Goal: Task Accomplishment & Management: Complete application form

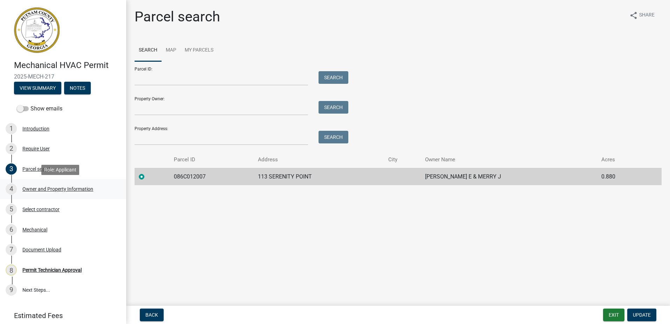
click at [38, 190] on div "Owner and Property Information" at bounding box center [57, 189] width 71 height 5
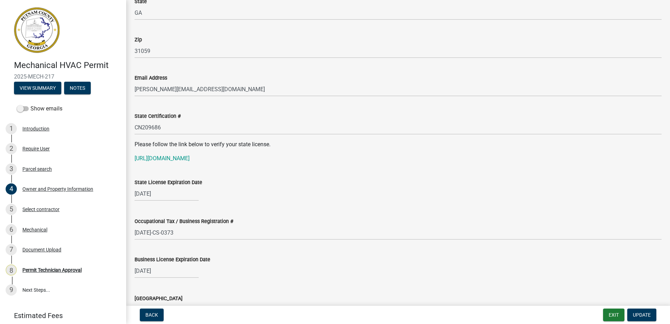
scroll to position [841, 0]
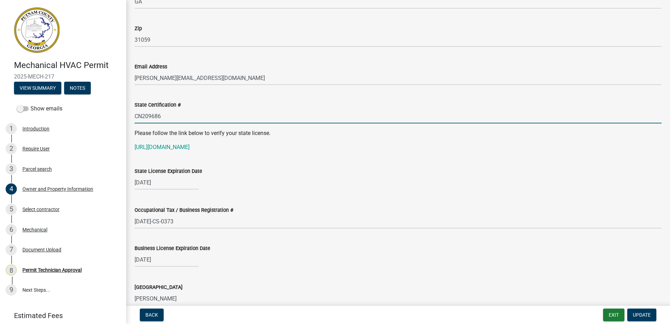
drag, startPoint x: 169, startPoint y: 117, endPoint x: 129, endPoint y: 116, distance: 40.0
click at [163, 140] on div "Please follow the link below to verify your state license. https://verify.sos.g…" at bounding box center [398, 140] width 527 height 22
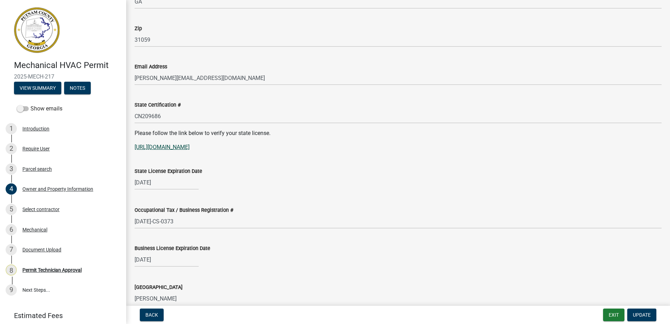
click at [164, 144] on link "https://verify.sos.ga.gov/verification/" at bounding box center [162, 147] width 55 height 7
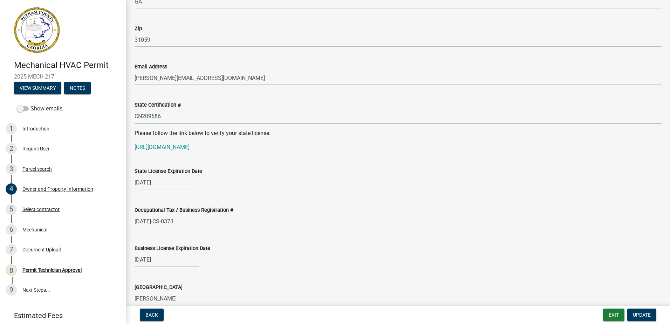
drag, startPoint x: 165, startPoint y: 117, endPoint x: 132, endPoint y: 120, distance: 33.1
click at [132, 120] on div "State Certification # CN209686" at bounding box center [398, 107] width 538 height 33
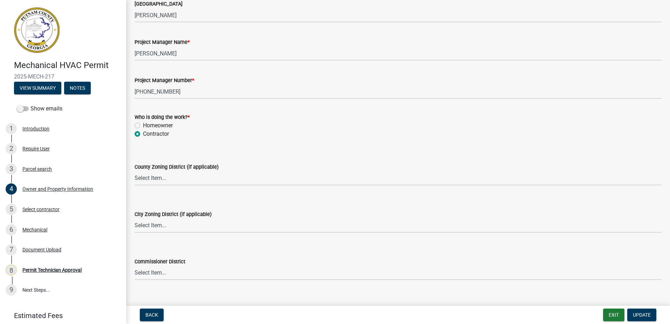
scroll to position [1183, 0]
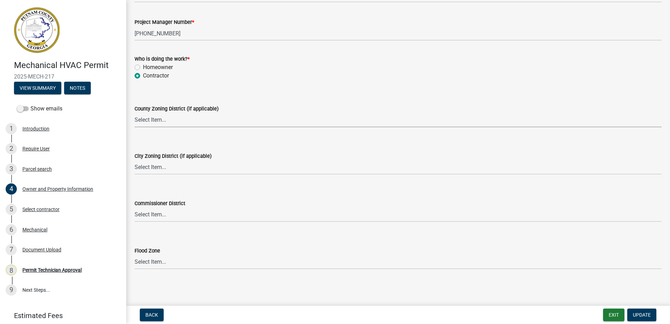
drag, startPoint x: 156, startPoint y: 115, endPoint x: 156, endPoint y: 119, distance: 4.6
click at [156, 115] on select "Select Item... AG-1 R-1R R-1 R-2 MHP RM-1 RM-3 C-1 C-2 I-M PUD N/A" at bounding box center [398, 120] width 527 height 14
click at [135, 113] on select "Select Item... AG-1 R-1R R-1 R-2 MHP RM-1 RM-3 C-1 C-2 I-M PUD N/A" at bounding box center [398, 120] width 527 height 14
select select "34fe85c2-5f76-4343-b6bb-8ca387e0bed7"
click at [145, 170] on select "Select Item... A-1 A-2 R-1 R-2 R-3 R-4 MHP C-1 C-2 I-1 I-2 DB FH H-P N/A" at bounding box center [398, 167] width 527 height 14
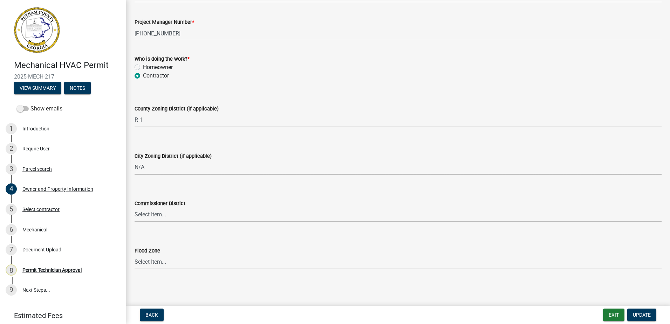
click at [135, 160] on select "Select Item... A-1 A-2 R-1 R-2 R-3 R-4 MHP C-1 C-2 I-1 I-2 DB FH H-P N/A" at bounding box center [398, 167] width 527 height 14
select select "83394b22-4a11-496c-8e5c-75ade2e72faf"
click at [157, 218] on select "Select Item... District 1 District 2 District 3 District 4" at bounding box center [398, 215] width 527 height 14
click at [135, 208] on select "Select Item... District 1 District 2 District 3 District 4" at bounding box center [398, 215] width 527 height 14
select select "295c155f-de53-4b68-9fdd-08c8883e9b6f"
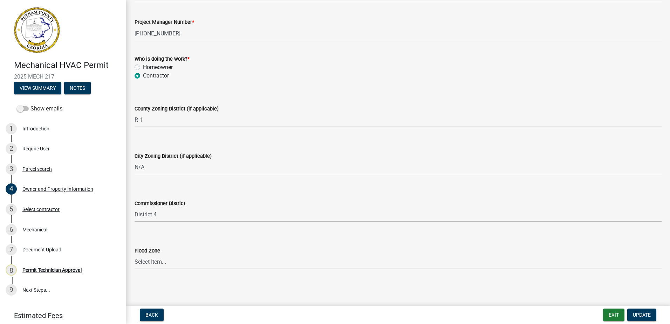
click at [183, 261] on select "Select Item... Zone A Zone V Zone A99 Zone AE Zone AO Zone AH Zone VE Zone AR Z…" at bounding box center [398, 262] width 527 height 14
click at [135, 255] on select "Select Item... Zone A Zone V Zone A99 Zone AE Zone AO Zone AH Zone VE Zone AR Z…" at bounding box center [398, 262] width 527 height 14
select select "6f1acead-4b1a-4680-ba5d-beeb03d30465"
click at [641, 312] on span "Update" at bounding box center [642, 315] width 18 height 6
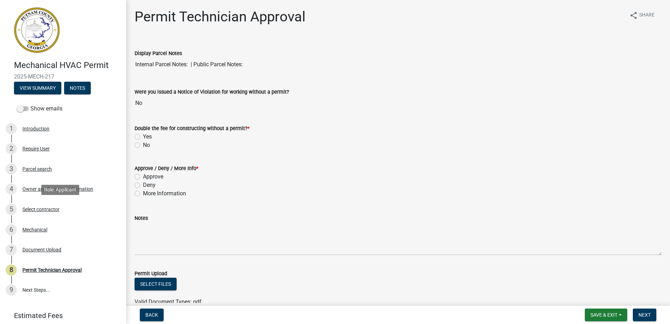
click at [25, 210] on div "Select contractor" at bounding box center [40, 209] width 37 height 5
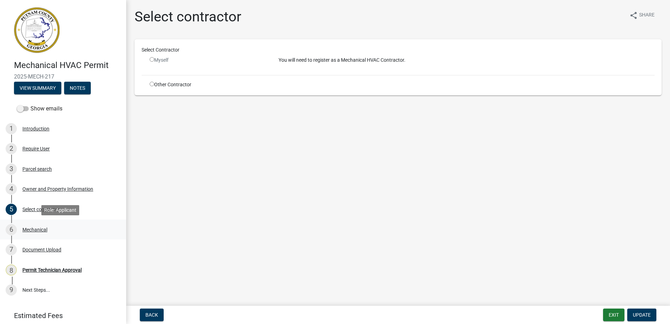
click at [35, 230] on div "Mechanical" at bounding box center [34, 229] width 25 height 5
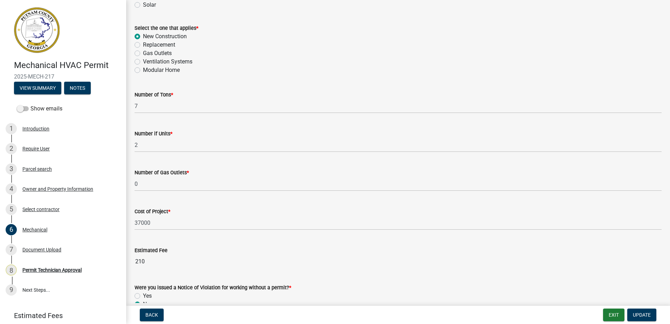
scroll to position [431, 0]
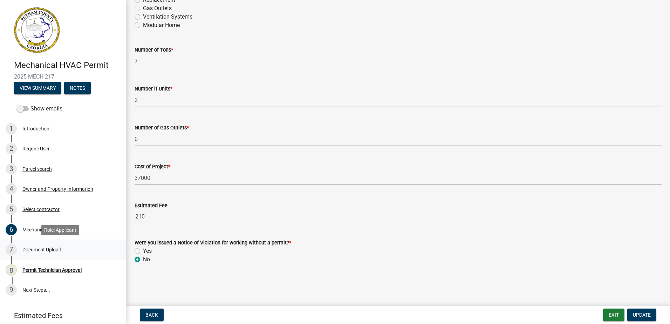
click at [39, 251] on div "Document Upload" at bounding box center [41, 249] width 39 height 5
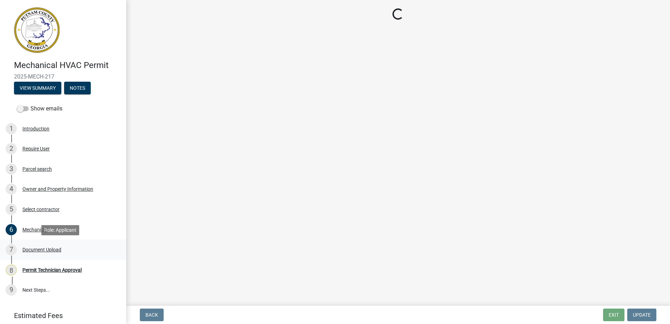
scroll to position [0, 0]
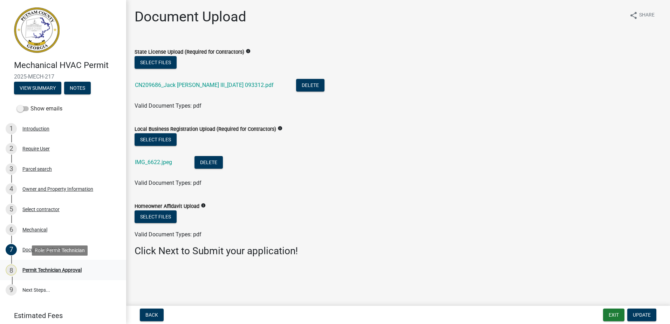
click at [37, 268] on div "Permit Technician Approval" at bounding box center [51, 270] width 59 height 5
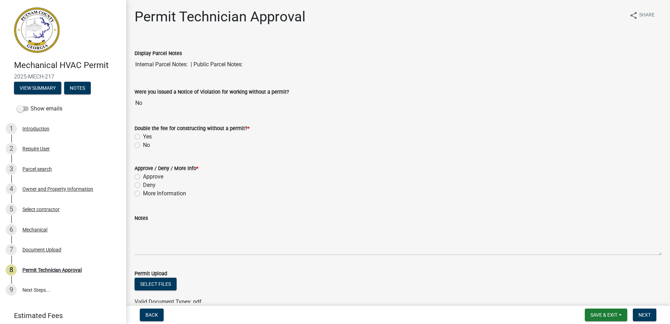
click at [143, 143] on label "No" at bounding box center [146, 145] width 7 height 8
click at [143, 143] on input "No" at bounding box center [145, 143] width 5 height 5
radio input "true"
click at [143, 178] on label "Approve" at bounding box center [153, 177] width 20 height 8
click at [143, 177] on input "Approve" at bounding box center [145, 175] width 5 height 5
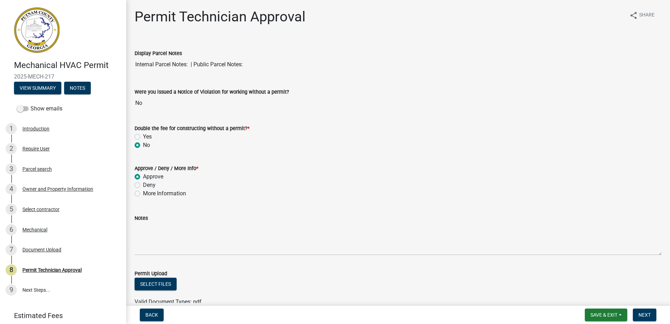
radio input "true"
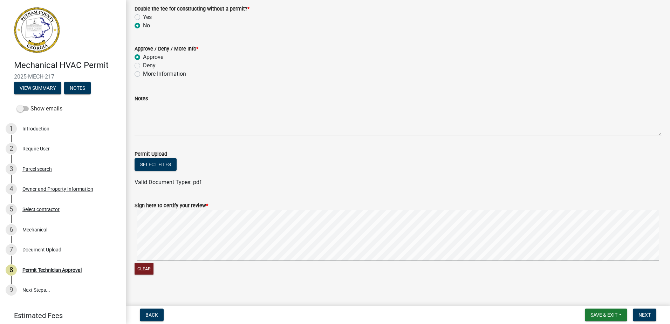
scroll to position [127, 0]
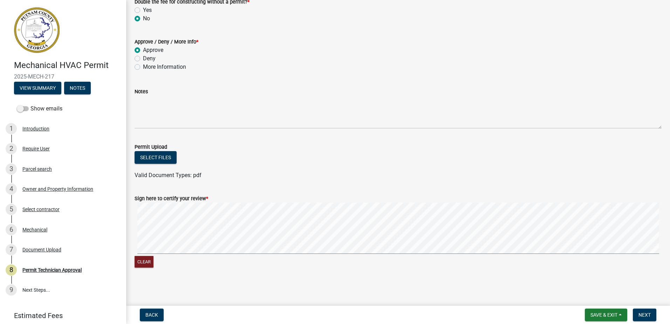
click at [173, 258] on div "Clear" at bounding box center [398, 236] width 527 height 67
click at [354, 174] on wm-data-entity-input-list "Display Parcel Notes Internal Parcel Notes: | Public Parcel Notes: Were you iss…" at bounding box center [398, 94] width 527 height 363
drag, startPoint x: 645, startPoint y: 314, endPoint x: 636, endPoint y: 305, distance: 12.2
click at [644, 314] on span "Next" at bounding box center [645, 315] width 12 height 6
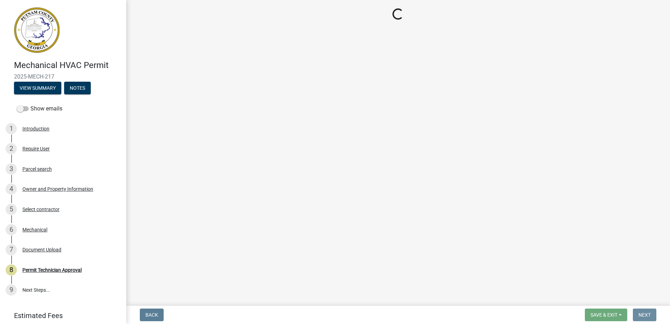
scroll to position [0, 0]
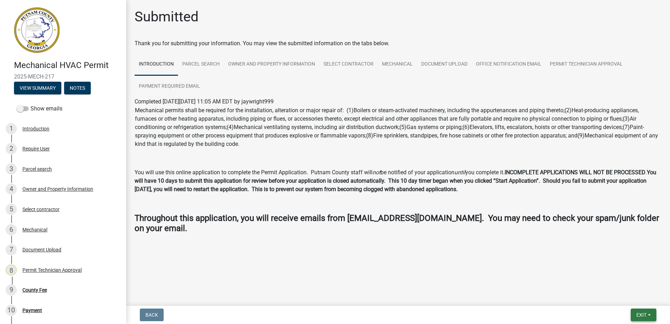
click at [642, 309] on button "Exit" at bounding box center [644, 315] width 26 height 13
click at [627, 295] on button "Save & Exit" at bounding box center [629, 296] width 56 height 17
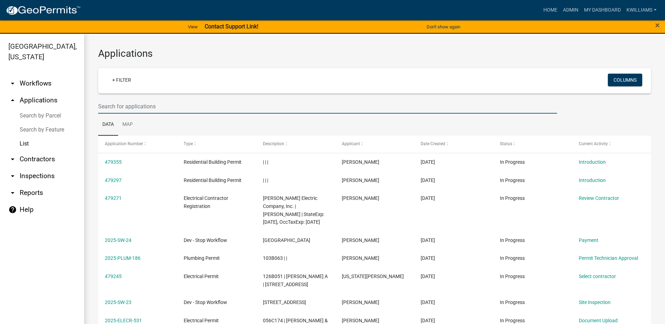
click at [121, 105] on input "text" at bounding box center [327, 106] width 459 height 14
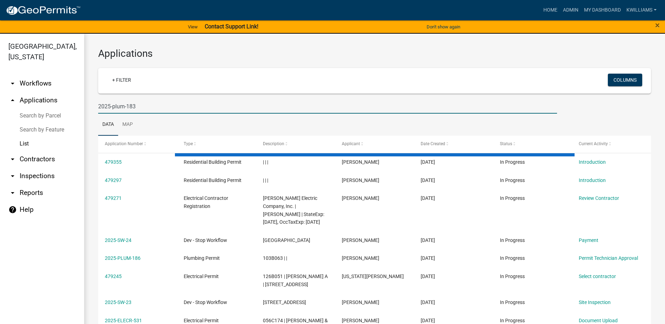
type input "2025-plum-183"
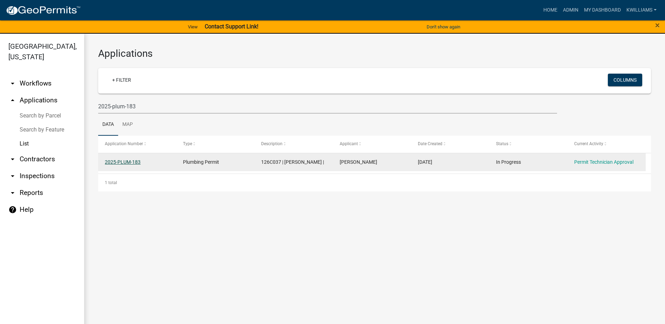
click at [124, 163] on link "2025-PLUM-183" at bounding box center [123, 162] width 36 height 6
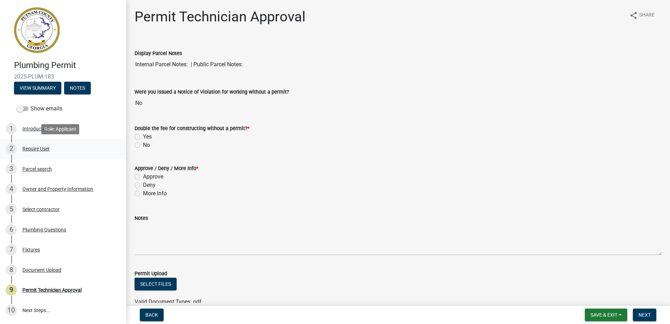
click at [42, 149] on div "Require User" at bounding box center [35, 148] width 27 height 5
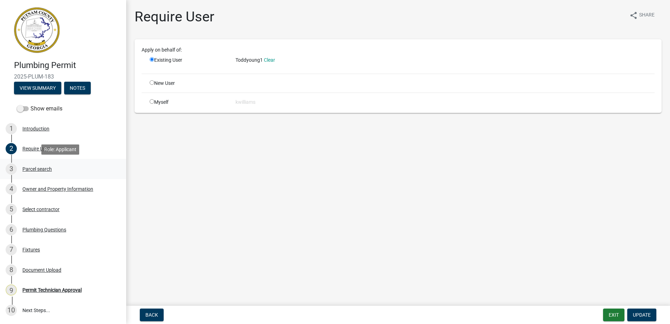
click at [39, 169] on div "Parcel search" at bounding box center [36, 169] width 29 height 5
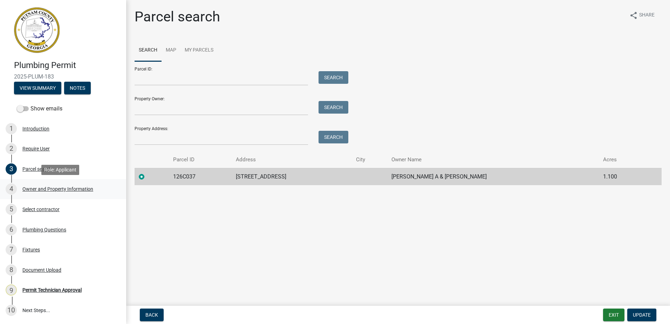
click at [43, 187] on div "Owner and Property Information" at bounding box center [57, 189] width 71 height 5
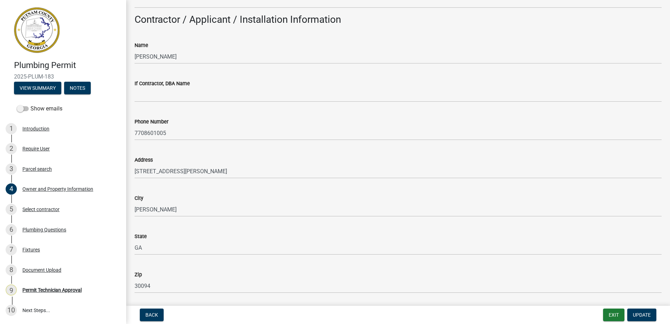
scroll to position [596, 0]
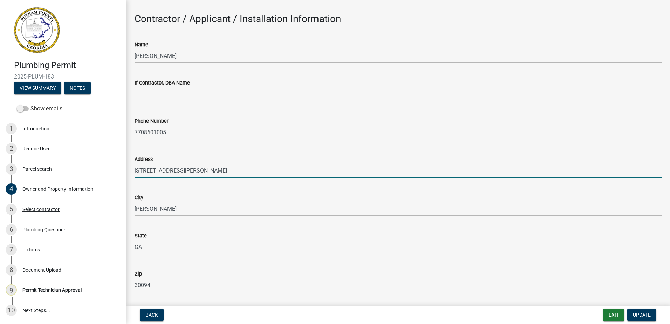
drag, startPoint x: 179, startPoint y: 170, endPoint x: 134, endPoint y: 174, distance: 44.7
click at [132, 175] on div "Address 1137 Brett Drive" at bounding box center [398, 161] width 538 height 33
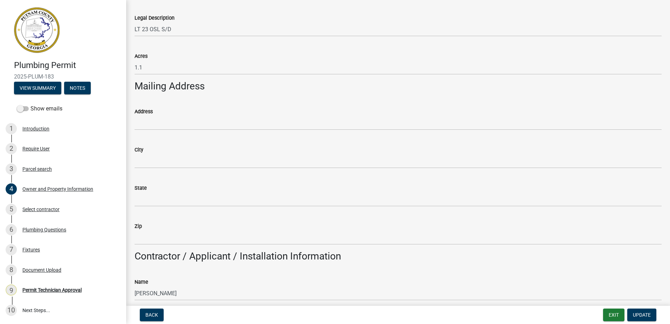
scroll to position [280, 0]
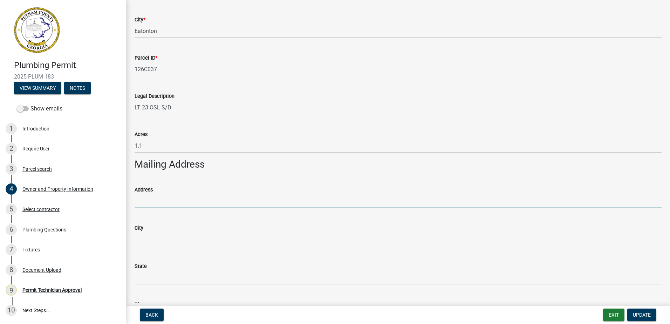
click at [155, 196] on input "Address" at bounding box center [398, 201] width 527 height 14
paste input "1137 Brett Drive"
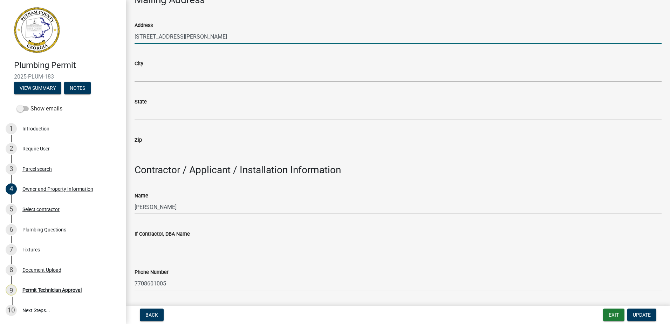
scroll to position [386, 0]
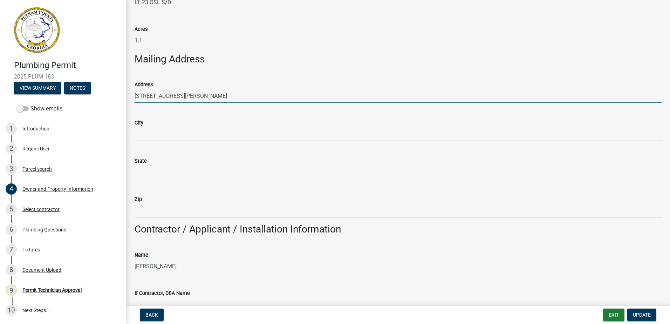
type input "1137 Brett Drive"
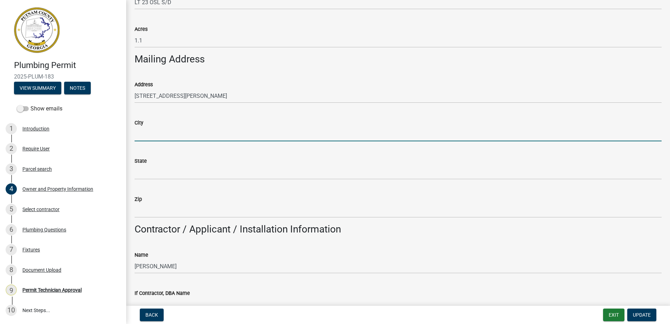
click at [155, 131] on input "City" at bounding box center [398, 134] width 527 height 14
type input "Conyers"
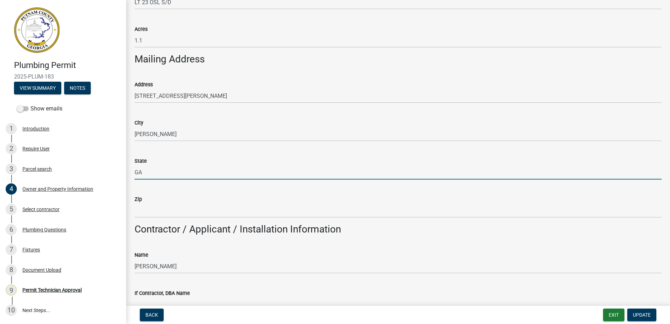
type input "GA"
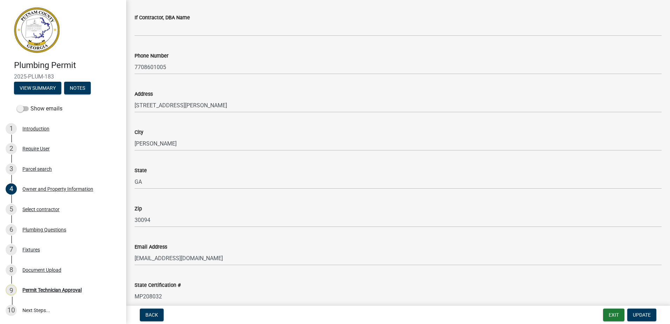
scroll to position [631, 0]
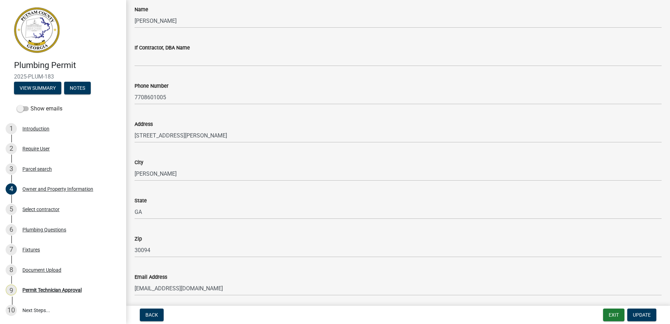
type input "30094"
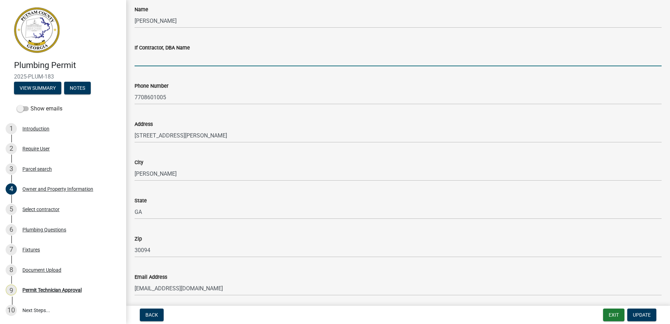
click at [144, 61] on input "If Contractor, DBA Name" at bounding box center [398, 59] width 527 height 14
click at [218, 56] on input "Todd Youjg" at bounding box center [398, 59] width 527 height 14
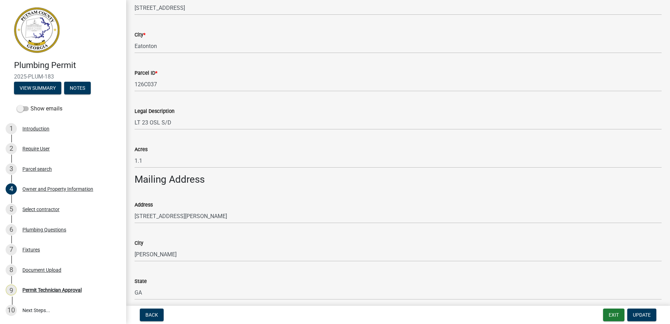
scroll to position [166, 0]
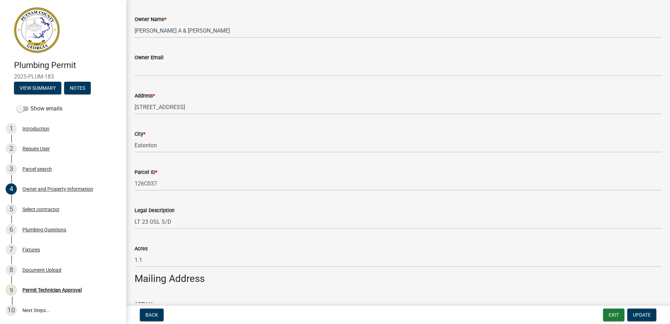
type input "Todd Young Plumbing"
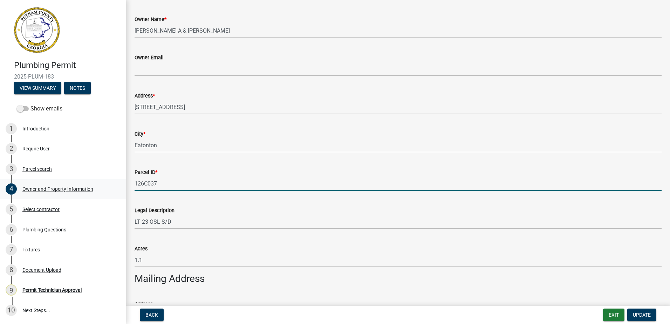
drag, startPoint x: 163, startPoint y: 187, endPoint x: 117, endPoint y: 184, distance: 46.0
click at [114, 185] on div "Plumbing Permit 2025-PLUM-183 View Summary Notes Show emails 1 Introduction 2 R…" at bounding box center [335, 162] width 670 height 324
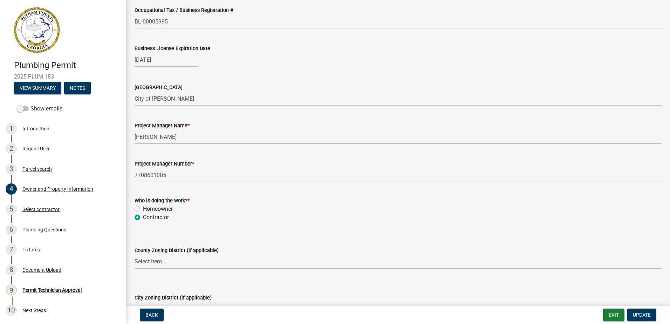
scroll to position [1113, 0]
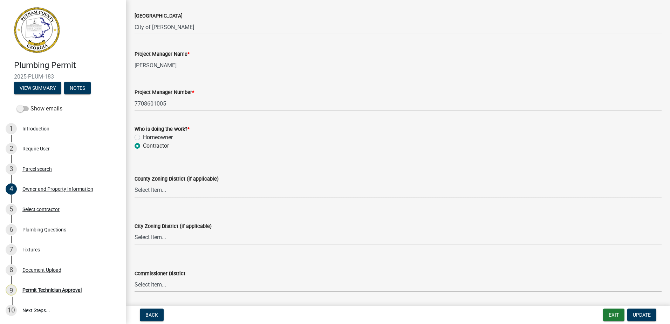
click at [160, 189] on select "Select Item... AG-1 R-1R R-1 R-2 MHP RM-1 RM-3 C-1 C-2 I-M PUD N/A" at bounding box center [398, 190] width 527 height 14
click at [135, 183] on select "Select Item... AG-1 R-1R R-1 R-2 MHP RM-1 RM-3 C-1 C-2 I-M PUD N/A" at bounding box center [398, 190] width 527 height 14
select select "34fe85c2-5f76-4343-b6bb-8ca387e0bed7"
click at [149, 232] on select "Select Item... A-1 A-2 R-1 R-2 R-3 R-4 MHP C-1 C-2 I-1 I-2 DB FH H-P N/A" at bounding box center [398, 237] width 527 height 14
click at [135, 230] on select "Select Item... A-1 A-2 R-1 R-2 R-3 R-4 MHP C-1 C-2 I-1 I-2 DB FH H-P N/A" at bounding box center [398, 237] width 527 height 14
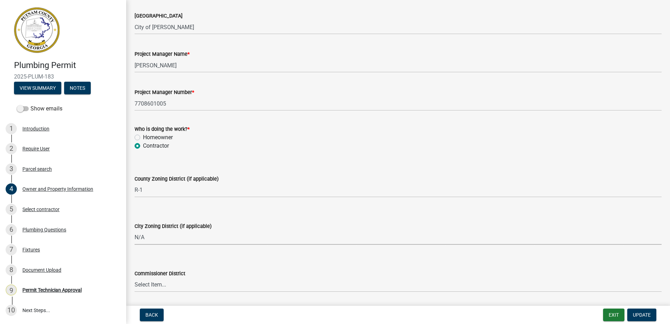
select select "83394b22-4a11-496c-8e5c-75ade2e72faf"
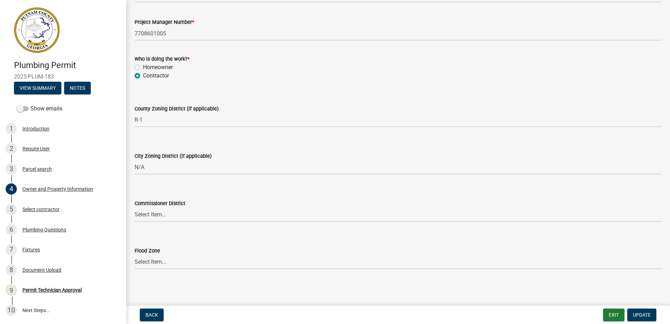
click at [145, 222] on wm-data-entity-input "Commissioner District Select Item... District 1 District 2 District 3 District 4" at bounding box center [398, 204] width 527 height 47
click at [144, 215] on select "Select Item... District 1 District 2 District 3 District 4" at bounding box center [398, 215] width 527 height 14
click at [135, 208] on select "Select Item... District 1 District 2 District 3 District 4" at bounding box center [398, 215] width 527 height 14
select select "295c155f-de53-4b68-9fdd-08c8883e9b6f"
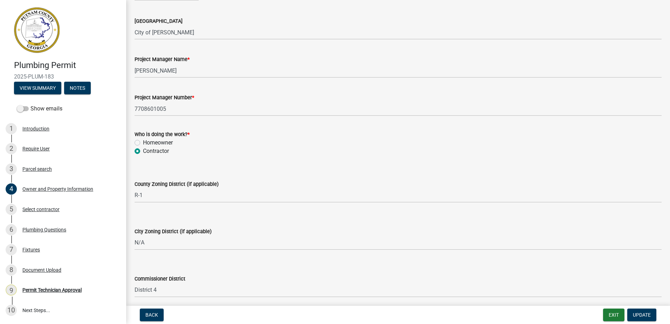
scroll to position [1148, 0]
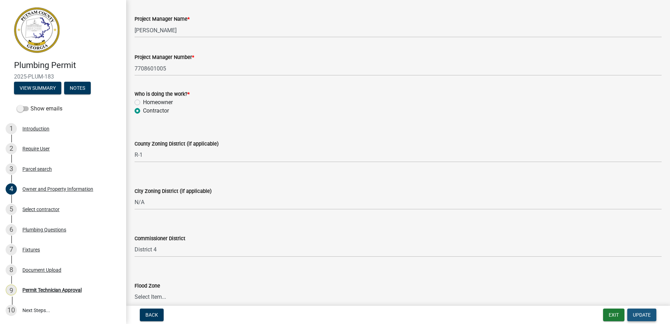
click at [645, 317] on span "Update" at bounding box center [642, 315] width 18 height 6
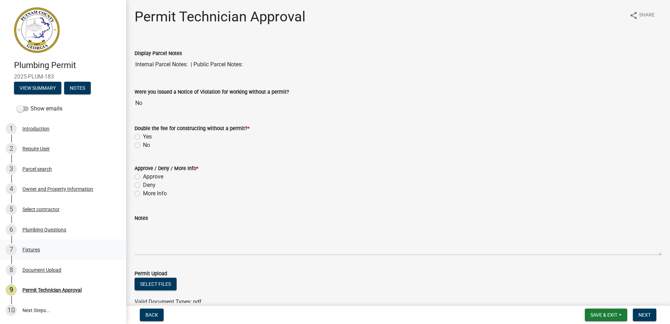
click at [40, 251] on div "7 Fixtures" at bounding box center [60, 249] width 109 height 11
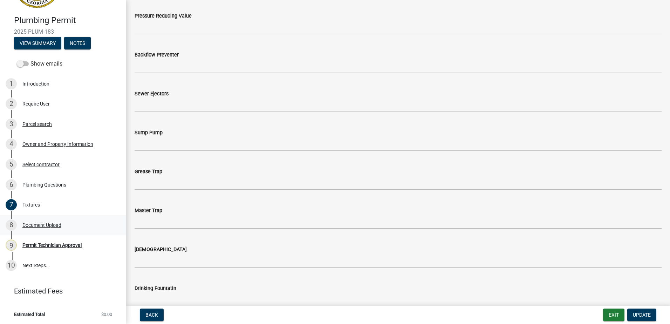
scroll to position [46, 0]
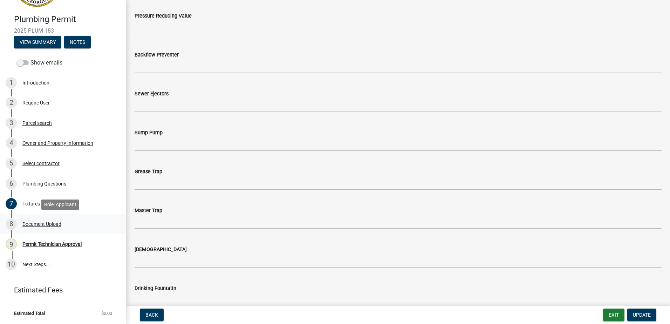
click at [28, 222] on div "Document Upload" at bounding box center [41, 224] width 39 height 5
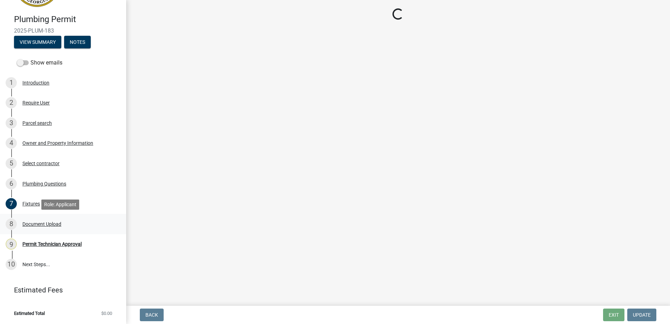
scroll to position [0, 0]
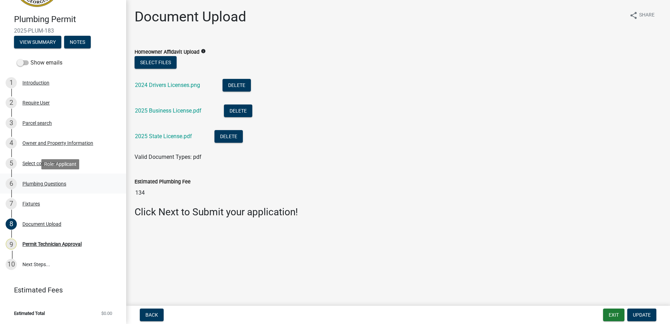
click at [49, 187] on div "6 Plumbing Questions" at bounding box center [60, 183] width 109 height 11
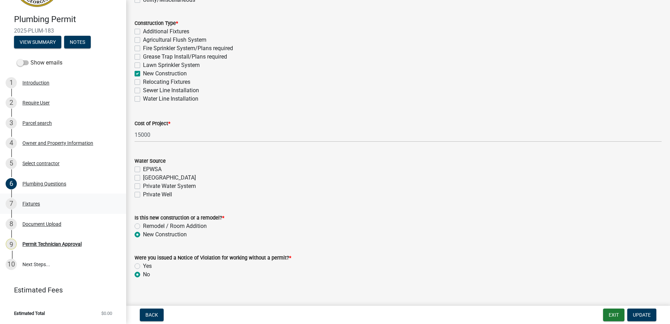
scroll to position [202, 0]
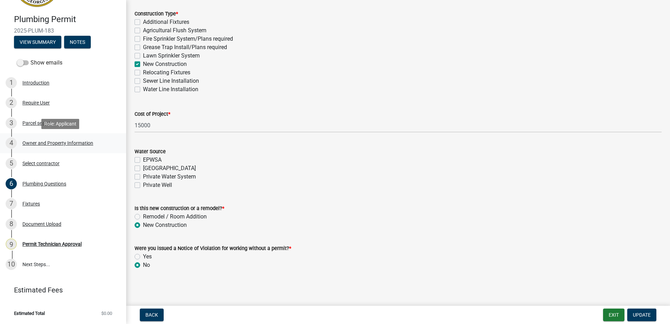
click at [34, 142] on div "Owner and Property Information" at bounding box center [57, 143] width 71 height 5
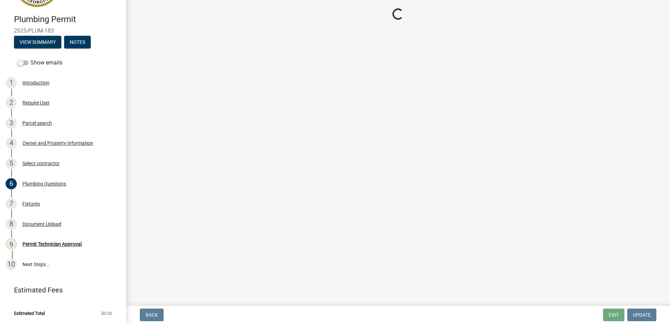
select select "34fe85c2-5f76-4343-b6bb-8ca387e0bed7"
select select "83394b22-4a11-496c-8e5c-75ade2e72faf"
select select "295c155f-de53-4b68-9fdd-08c8883e9b6f"
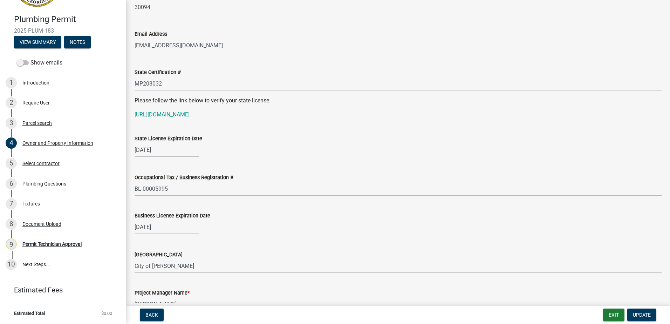
scroll to position [877, 0]
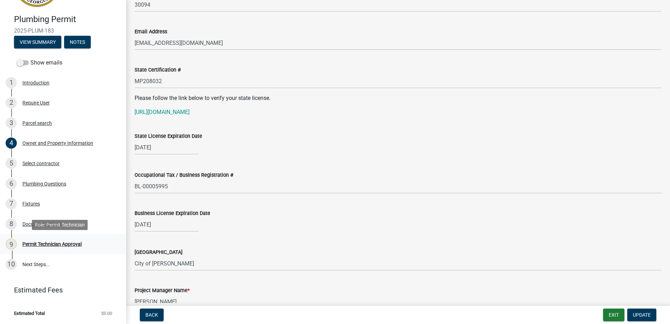
click at [55, 247] on div "9 Permit Technician Approval" at bounding box center [60, 243] width 109 height 11
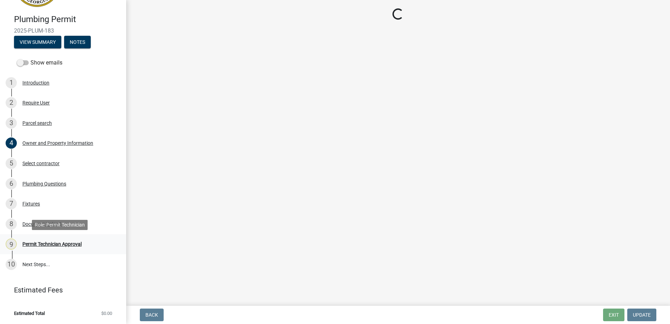
scroll to position [0, 0]
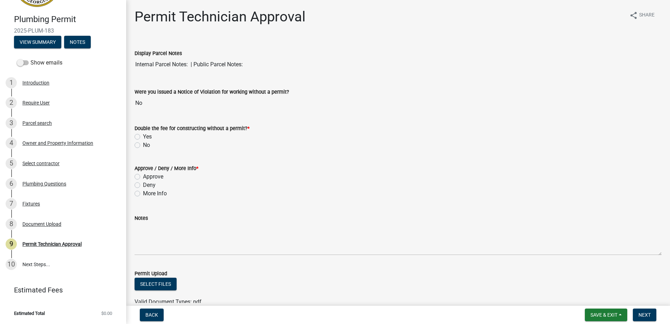
click at [143, 176] on label "Approve" at bounding box center [153, 177] width 20 height 8
click at [143, 176] on input "Approve" at bounding box center [145, 175] width 5 height 5
radio input "true"
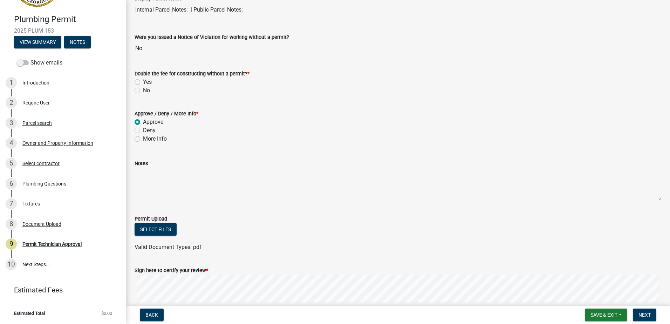
scroll to position [127, 0]
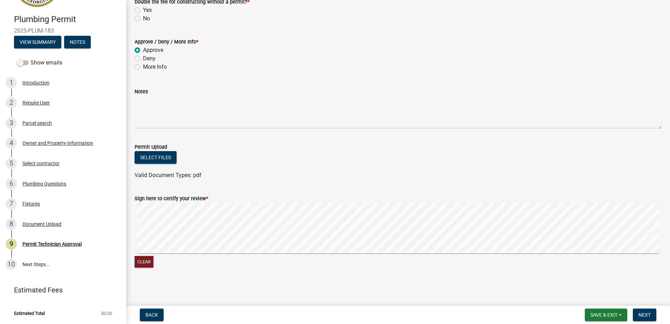
click at [173, 258] on div "Clear" at bounding box center [398, 236] width 527 height 67
click at [195, 236] on form "Sign here to certify your review * Clear" at bounding box center [398, 227] width 527 height 83
click at [333, 185] on wm-data-entity-input-list "Display Parcel Notes Internal Parcel Notes: | Public Parcel Notes: Were you iss…" at bounding box center [398, 94] width 527 height 363
click at [643, 313] on span "Next" at bounding box center [645, 315] width 12 height 6
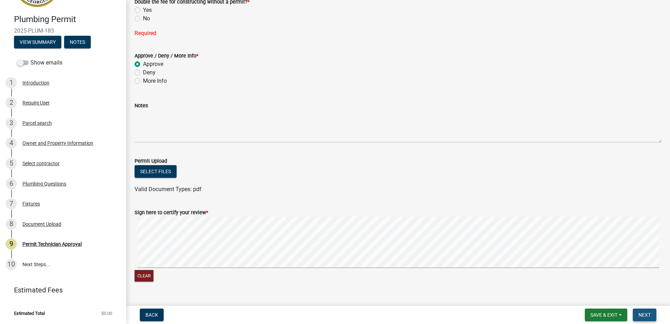
click at [645, 318] on button "Next" at bounding box center [644, 315] width 23 height 13
click at [645, 314] on span "Next" at bounding box center [645, 315] width 12 height 6
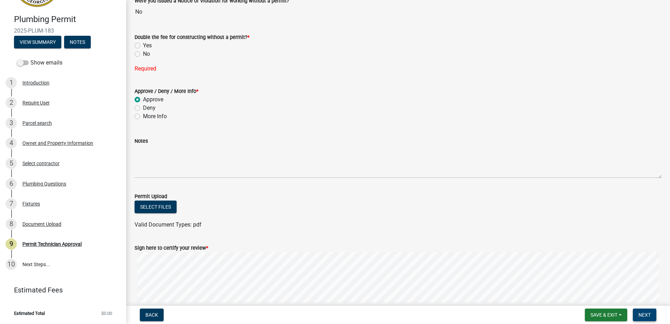
scroll to position [21, 0]
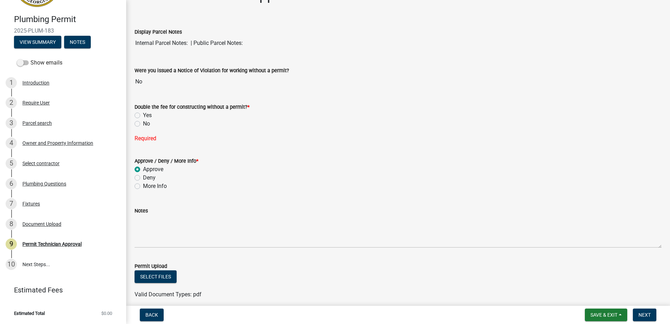
click at [137, 123] on div "No" at bounding box center [398, 124] width 527 height 8
click at [143, 123] on label "No" at bounding box center [146, 124] width 7 height 8
click at [143, 123] on input "No" at bounding box center [145, 122] width 5 height 5
radio input "true"
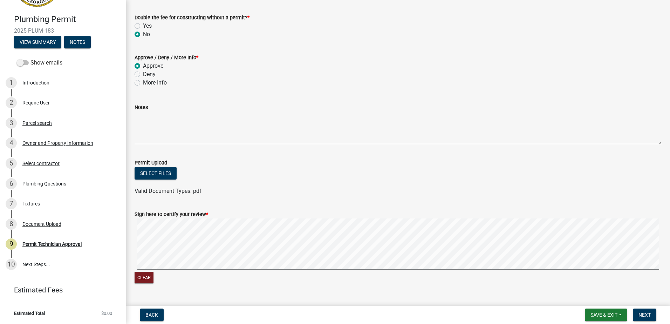
scroll to position [127, 0]
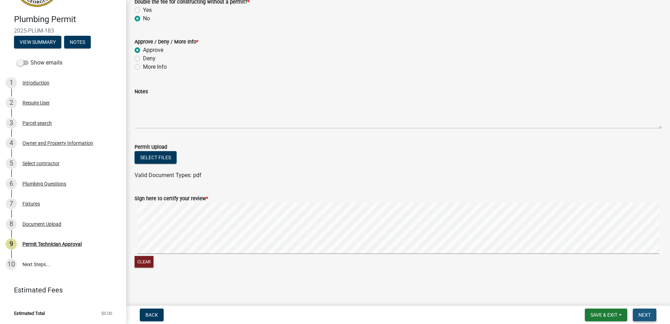
click at [643, 311] on button "Next" at bounding box center [644, 315] width 23 height 13
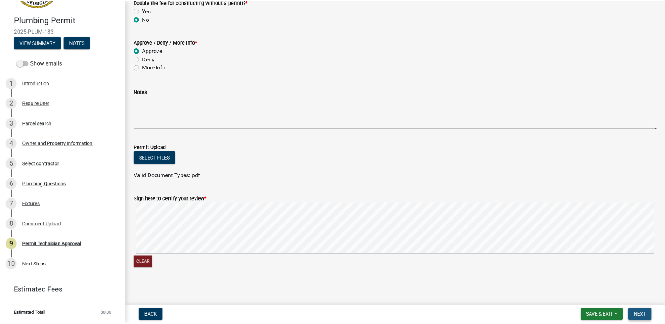
scroll to position [0, 0]
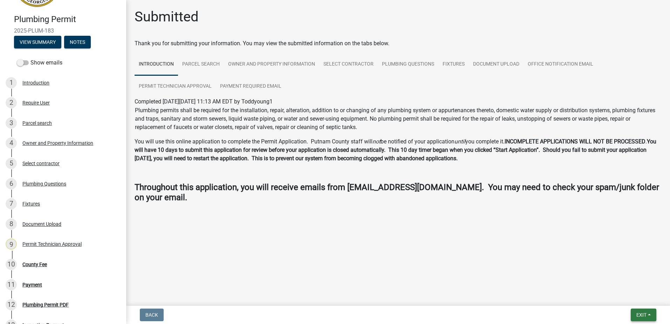
click at [641, 313] on span "Exit" at bounding box center [642, 315] width 10 height 6
click at [622, 299] on button "Save & Exit" at bounding box center [629, 296] width 56 height 17
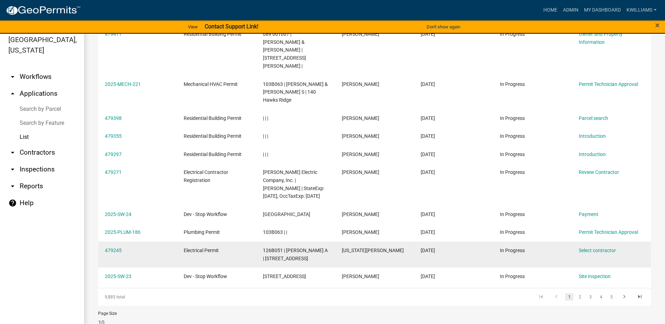
scroll to position [8, 0]
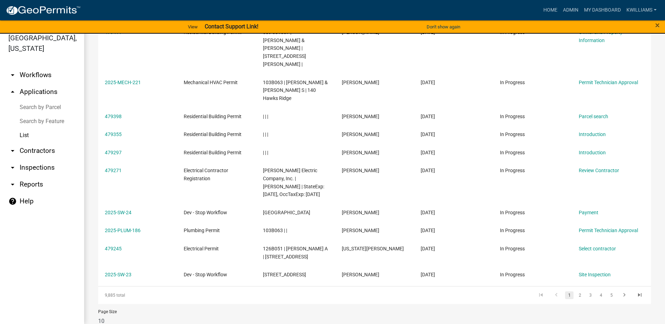
click at [33, 146] on link "arrow_drop_down Contractors" at bounding box center [42, 150] width 84 height 17
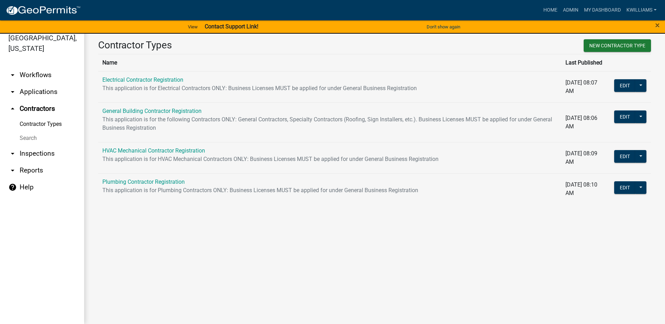
click at [36, 154] on link "arrow_drop_down Inspections" at bounding box center [42, 153] width 84 height 17
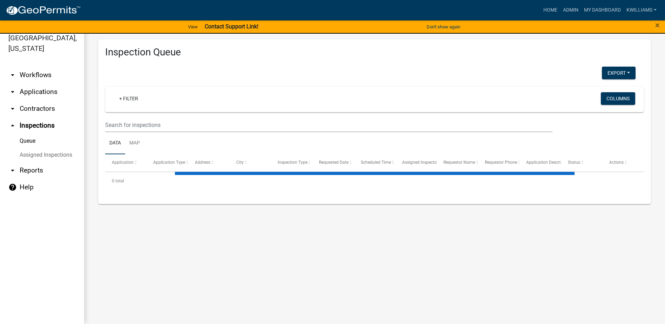
click at [40, 105] on link "arrow_drop_down Contractors" at bounding box center [42, 108] width 84 height 17
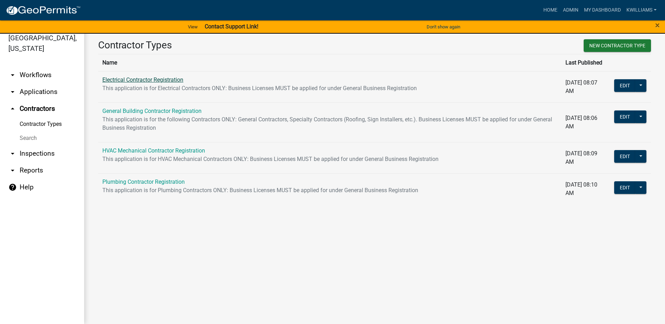
click at [151, 80] on link "Electrical Contractor Registration" at bounding box center [142, 79] width 81 height 7
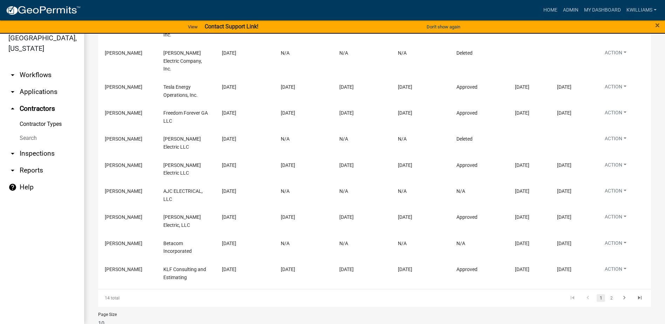
scroll to position [200, 0]
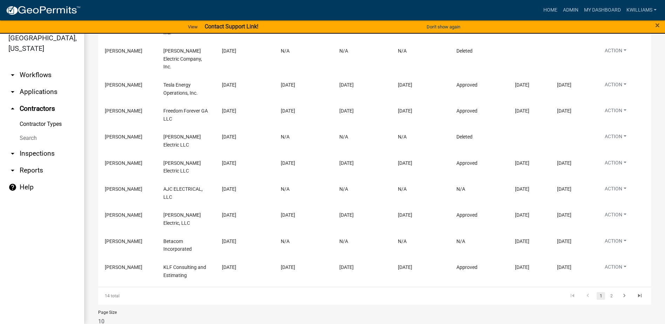
click at [606, 290] on li "2" at bounding box center [611, 296] width 11 height 12
click at [607, 292] on link "2" at bounding box center [611, 296] width 8 height 8
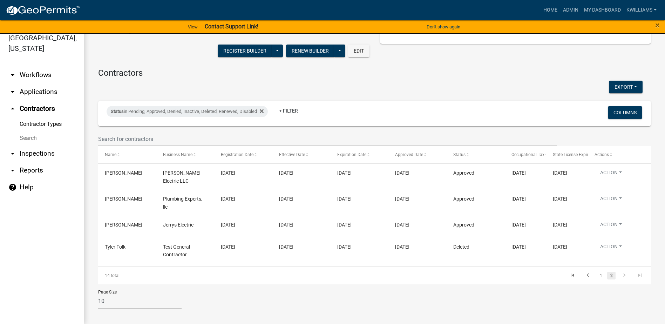
click at [596, 270] on li "1" at bounding box center [601, 276] width 11 height 12
click at [597, 272] on link "1" at bounding box center [601, 276] width 8 height 8
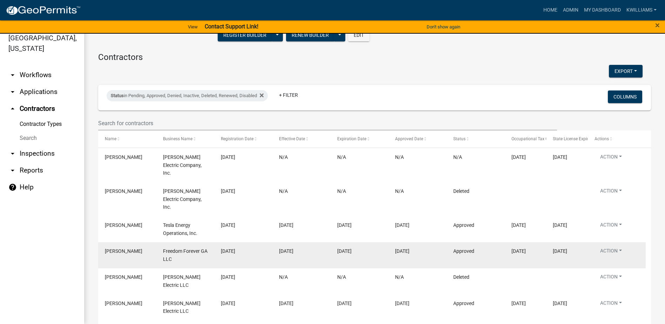
scroll to position [25, 0]
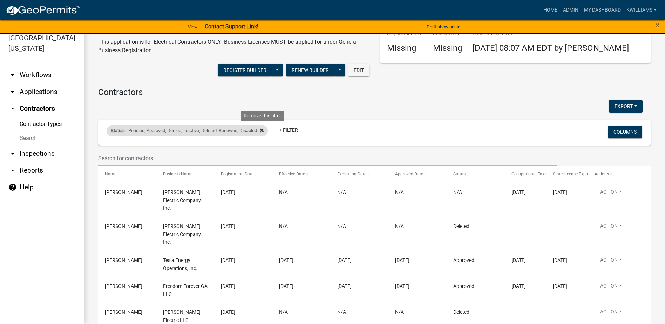
click at [261, 134] on fa-icon at bounding box center [260, 130] width 7 height 11
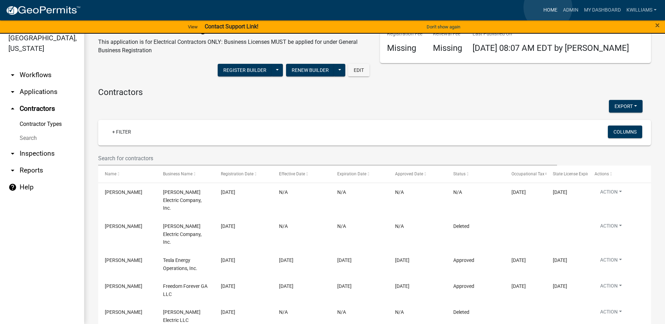
click at [548, 7] on link "Home" at bounding box center [551, 10] width 20 height 13
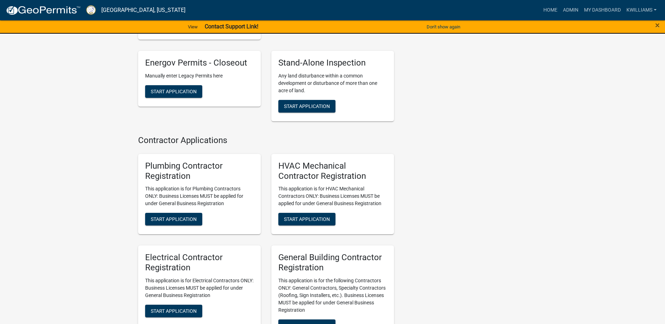
scroll to position [2047, 0]
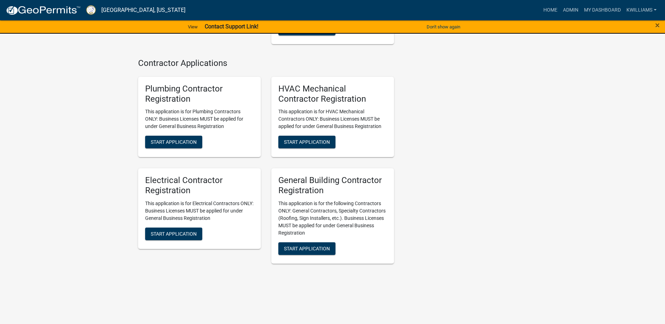
click at [55, 4] on link at bounding box center [43, 10] width 75 height 15
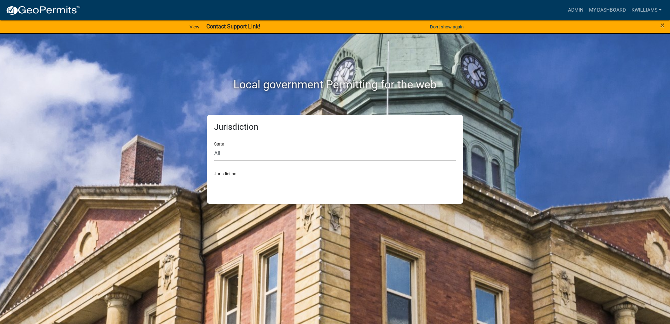
click at [258, 160] on select "All Colorado Georgia Indiana Iowa Kansas Minnesota Ohio South Carolina Wisconsin" at bounding box center [335, 153] width 242 height 14
select select "[US_STATE]"
click at [214, 146] on select "All Colorado Georgia Indiana Iowa Kansas Minnesota Ohio South Carolina Wisconsin" at bounding box center [335, 153] width 242 height 14
click at [247, 177] on select "Carroll County, Georgia Cook County, Georgia Crawford County, Georgia Gilmer Co…" at bounding box center [335, 183] width 242 height 14
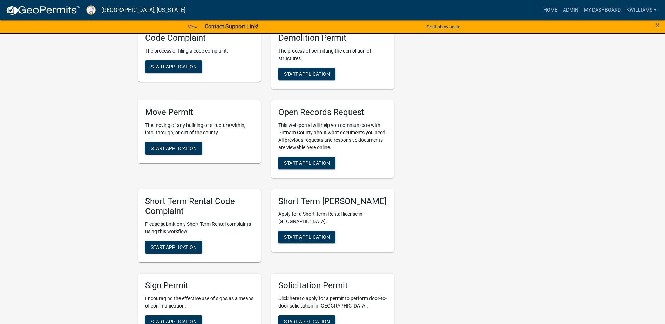
scroll to position [912, 0]
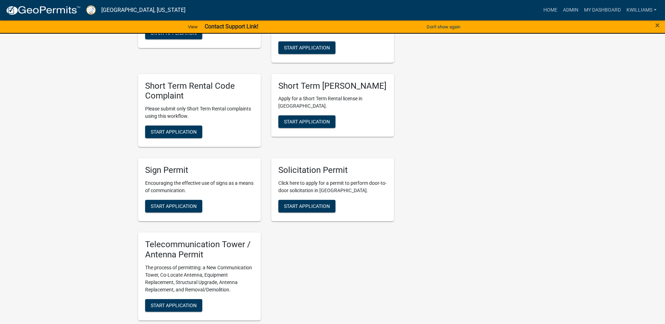
click at [109, 6] on link "[GEOGRAPHIC_DATA], [US_STATE]" at bounding box center [143, 10] width 84 height 12
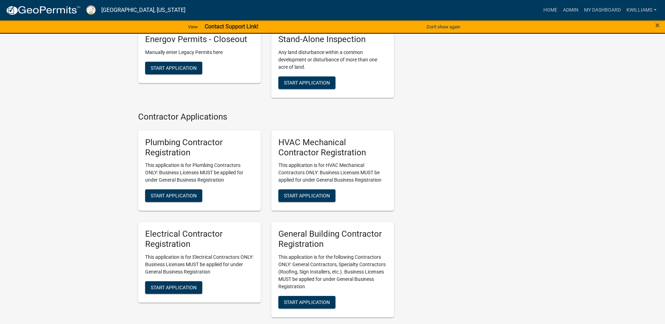
scroll to position [2047, 0]
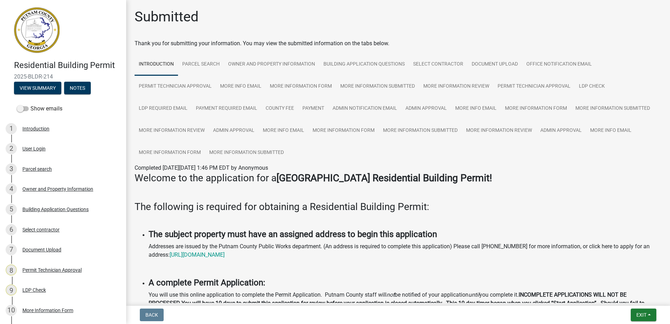
scroll to position [203, 0]
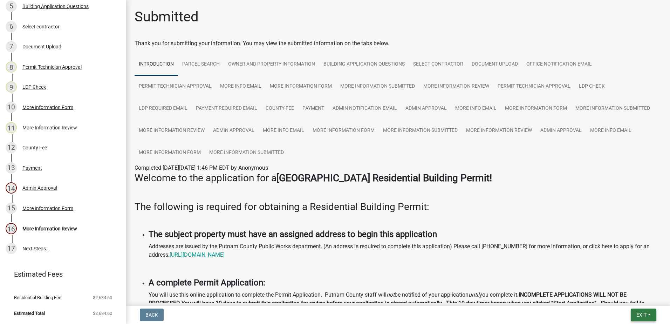
click at [638, 314] on span "Exit" at bounding box center [642, 315] width 10 height 6
click at [621, 297] on button "Save & Exit" at bounding box center [629, 296] width 56 height 17
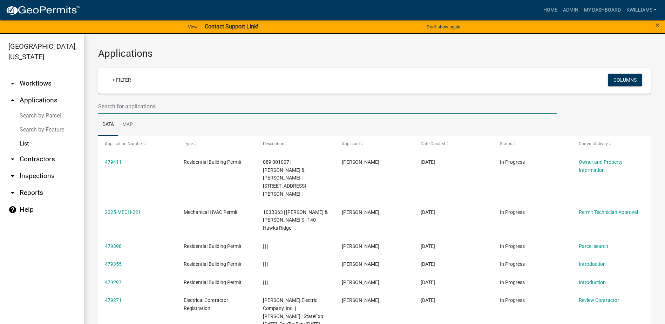
click at [144, 106] on input "text" at bounding box center [327, 106] width 459 height 14
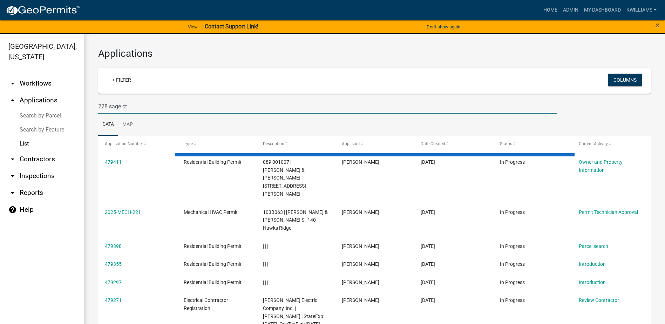
type input "228 sage ct"
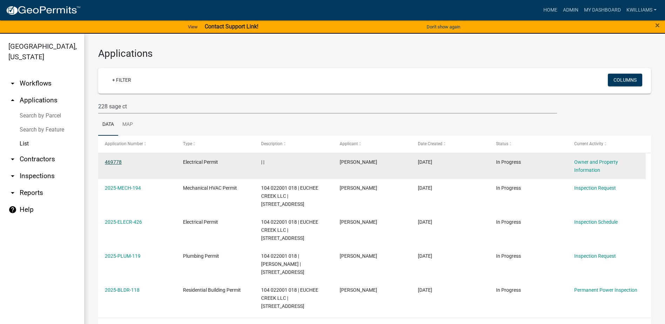
click at [110, 163] on link "469778" at bounding box center [113, 162] width 17 height 6
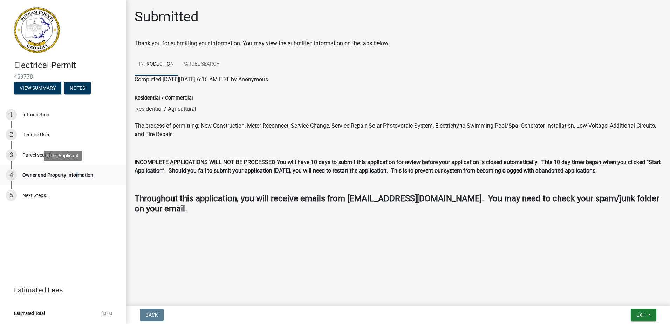
click at [74, 173] on div "Owner and Property Information" at bounding box center [57, 175] width 71 height 5
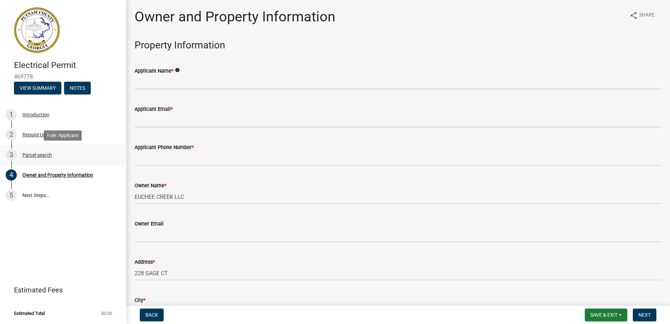
click at [48, 154] on div "Parcel search" at bounding box center [36, 155] width 29 height 5
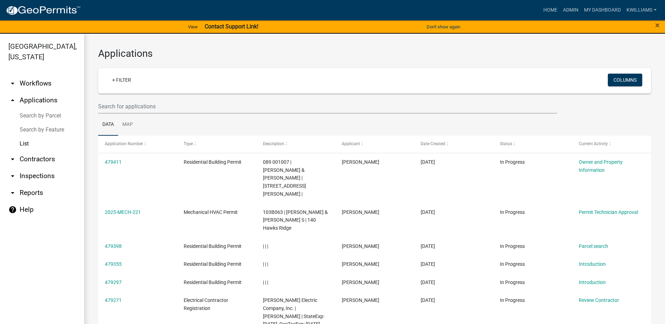
click at [183, 97] on wm-filter-builder "+ Filter Columns" at bounding box center [374, 91] width 553 height 46
click at [169, 116] on ul "Data Map" at bounding box center [374, 125] width 553 height 22
click at [155, 102] on input "text" at bounding box center [327, 106] width 459 height 14
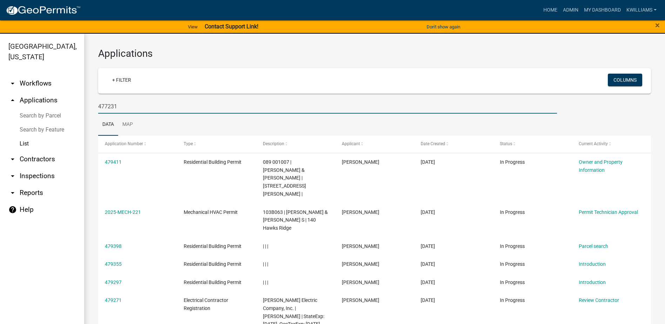
type input "477231"
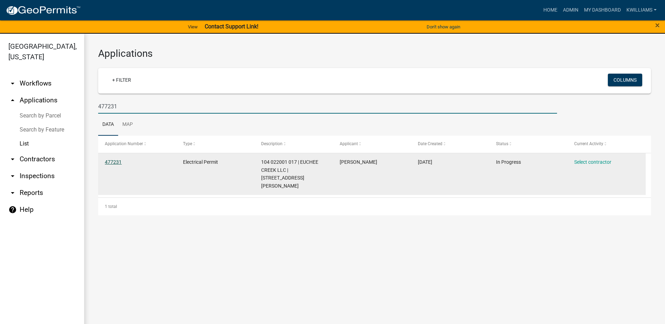
click at [114, 163] on link "477231" at bounding box center [113, 162] width 17 height 6
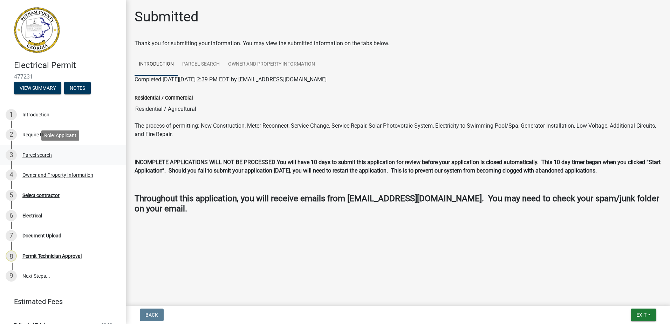
click at [43, 157] on div "Parcel search" at bounding box center [36, 155] width 29 height 5
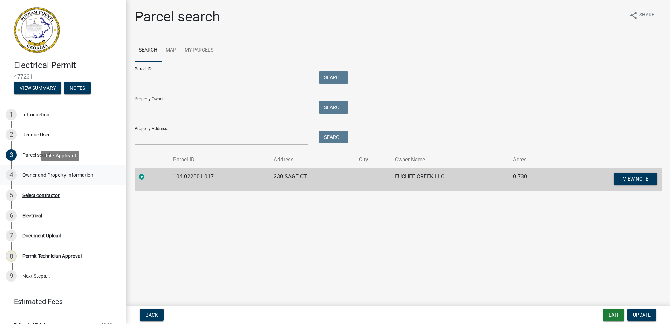
click at [64, 174] on div "Owner and Property Information" at bounding box center [57, 175] width 71 height 5
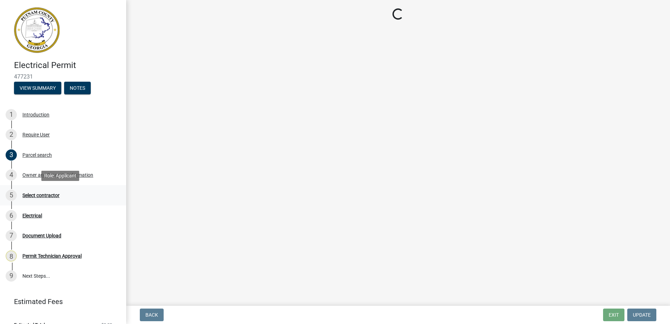
select select "ef7a1fc2-7a7a-426d-b1f0-c9b9b6ca7ff4"
select select "83394b22-4a11-496c-8e5c-75ade2e72faf"
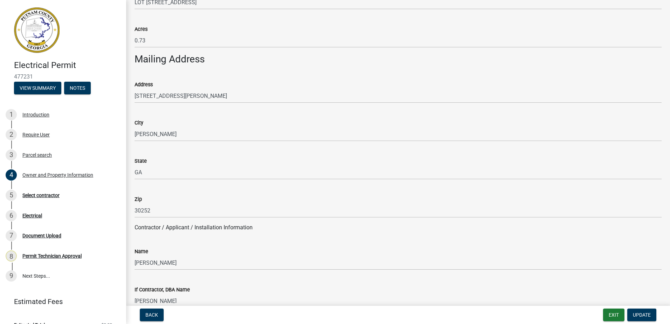
scroll to position [596, 0]
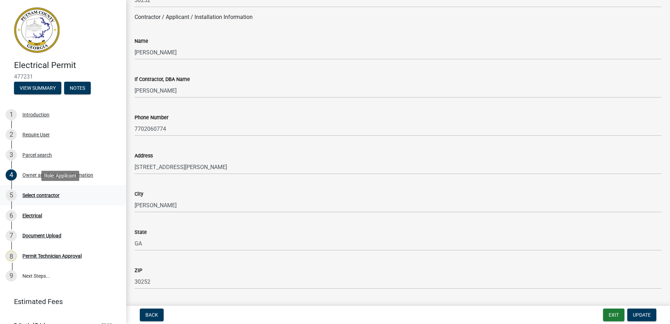
click at [45, 194] on div "Select contractor" at bounding box center [40, 195] width 37 height 5
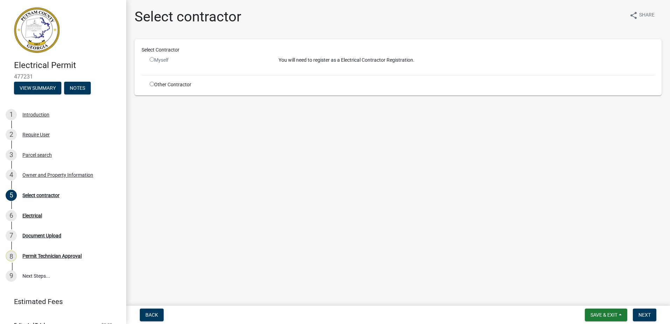
click at [153, 57] on input "radio" at bounding box center [152, 59] width 5 height 5
radio input "false"
click at [152, 84] on input "radio" at bounding box center [152, 84] width 5 height 5
radio input "true"
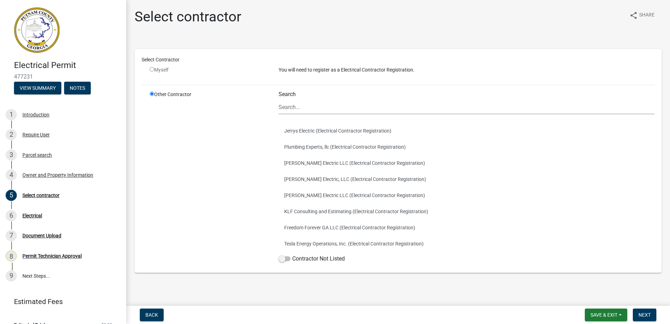
click at [331, 97] on div "Search" at bounding box center [467, 102] width 376 height 23
click at [326, 106] on input "Search" at bounding box center [467, 107] width 376 height 14
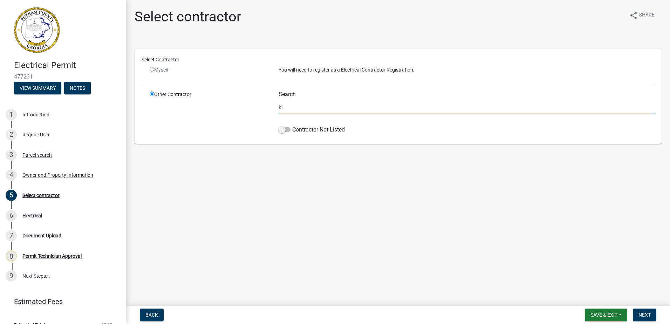
type input "k"
type input "william kitchens"
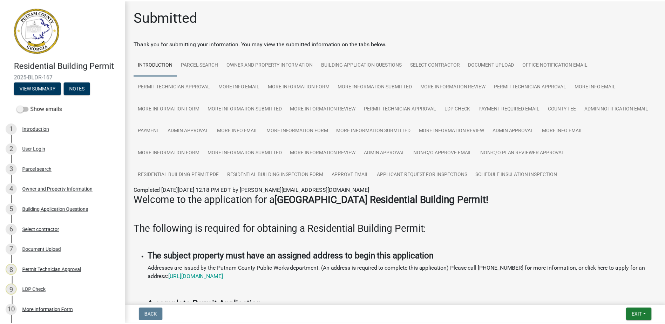
scroll to position [324, 0]
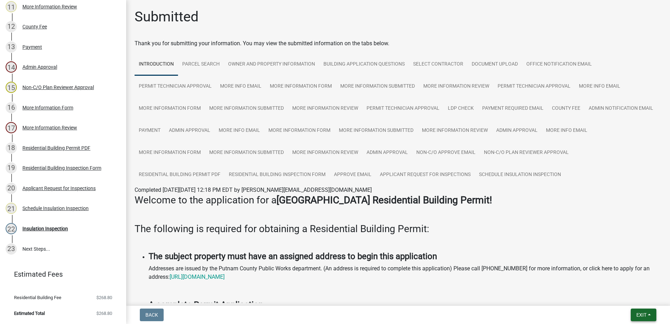
click at [637, 314] on span "Exit" at bounding box center [642, 315] width 10 height 6
click at [617, 299] on button "Save & Exit" at bounding box center [629, 296] width 56 height 17
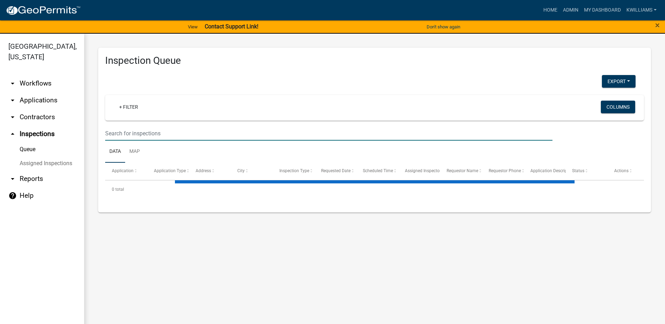
click at [139, 135] on input "text" at bounding box center [328, 133] width 447 height 14
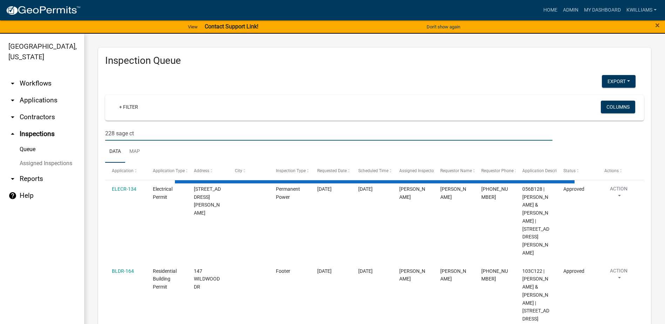
type input "228 sage ct"
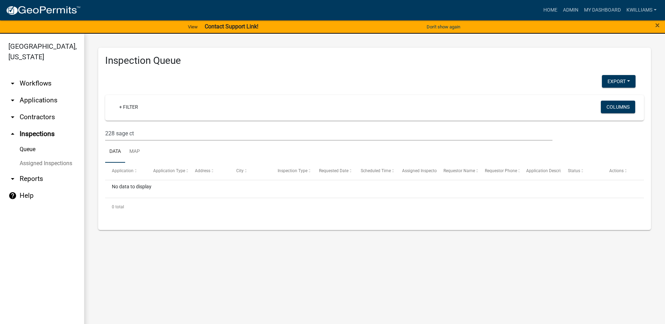
click at [27, 97] on link "arrow_drop_down Applications" at bounding box center [42, 100] width 84 height 17
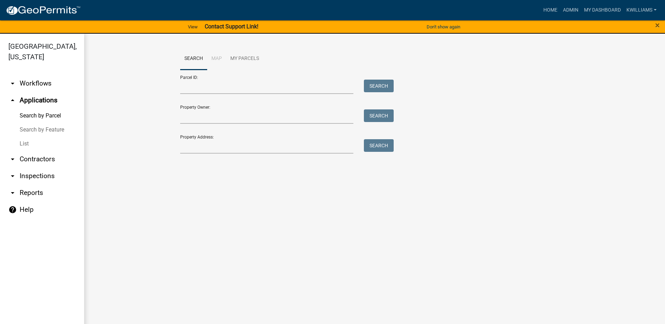
click at [14, 148] on link "List" at bounding box center [42, 144] width 84 height 14
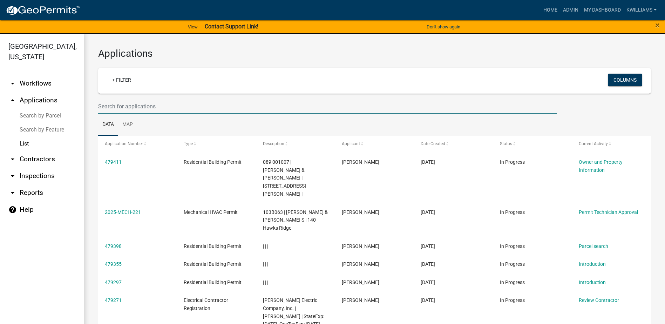
click at [107, 106] on input "text" at bounding box center [327, 106] width 459 height 14
type input "228 sage ct"
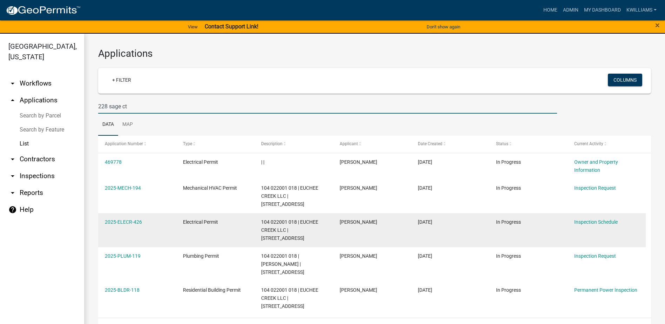
scroll to position [8, 0]
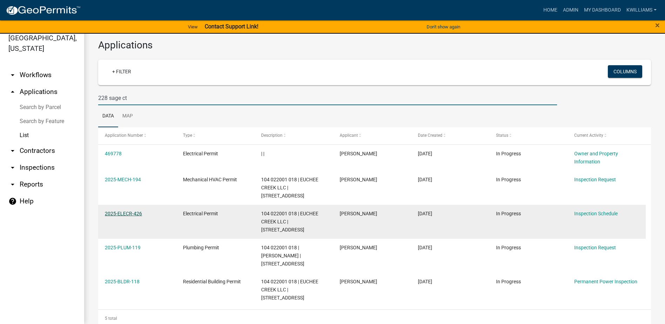
click at [130, 211] on link "2025-ELECR-426" at bounding box center [123, 214] width 37 height 6
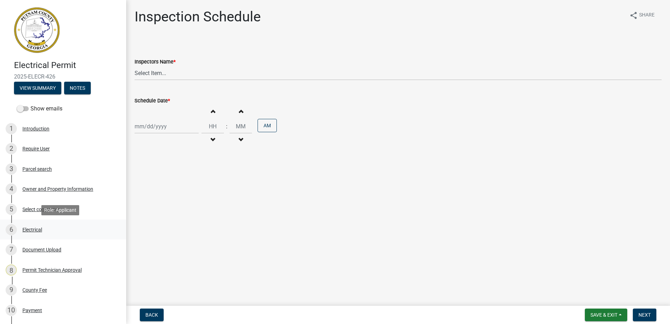
click at [32, 225] on div "6 Electrical" at bounding box center [60, 229] width 109 height 11
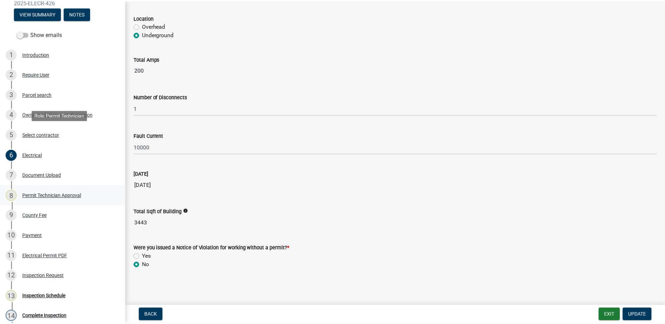
scroll to position [140, 0]
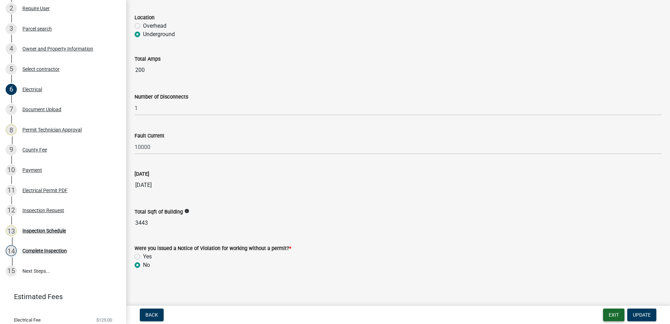
click at [615, 314] on button "Exit" at bounding box center [613, 315] width 21 height 13
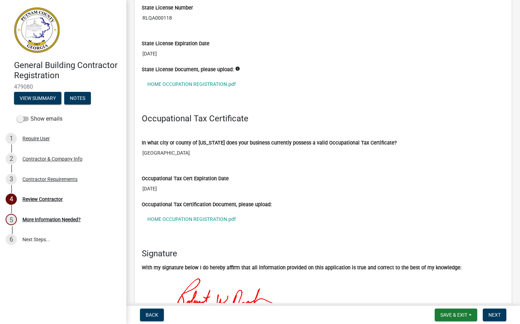
scroll to position [613, 0]
click at [169, 83] on link "HOME OCCUPATION REGISTRATION.pdf" at bounding box center [323, 84] width 363 height 16
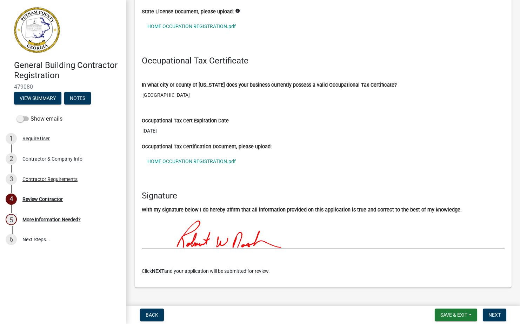
scroll to position [683, 0]
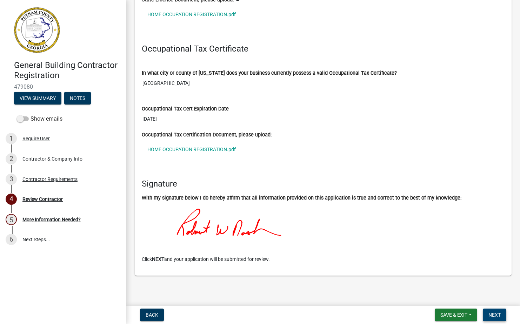
click at [498, 316] on span "Next" at bounding box center [494, 315] width 12 height 6
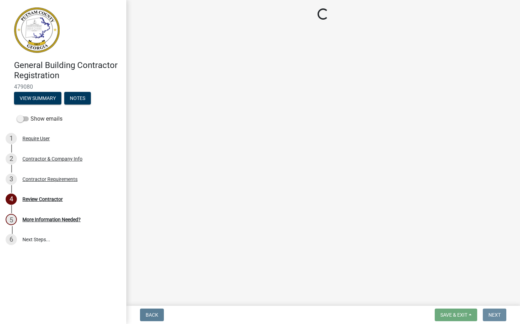
scroll to position [0, 0]
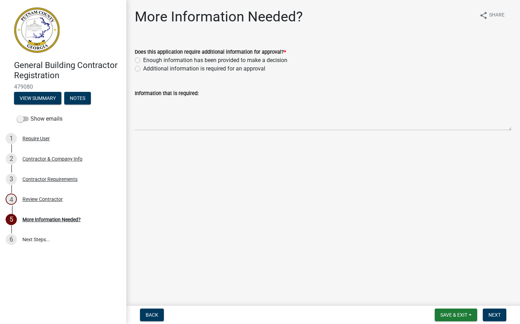
click at [133, 56] on div "Does this application require additional information for approval? * Enough inf…" at bounding box center [322, 56] width 387 height 34
click at [143, 58] on label "Enough information has been provided to make a decision" at bounding box center [215, 60] width 144 height 8
click at [143, 58] on input "Enough information has been provided to make a decision" at bounding box center [145, 58] width 5 height 5
radio input "true"
click at [491, 318] on button "Next" at bounding box center [493, 315] width 23 height 13
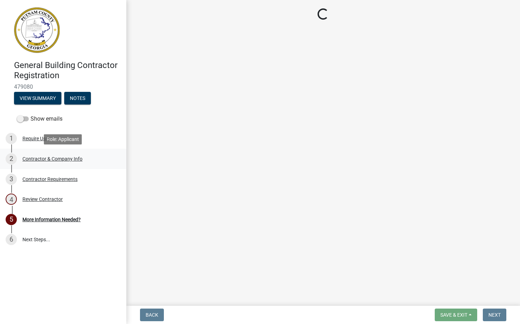
click at [49, 158] on div "Contractor & Company Info" at bounding box center [52, 158] width 60 height 5
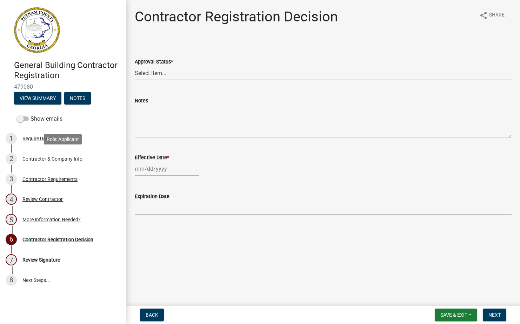
click at [49, 158] on div "Contractor & Company Info" at bounding box center [52, 158] width 60 height 5
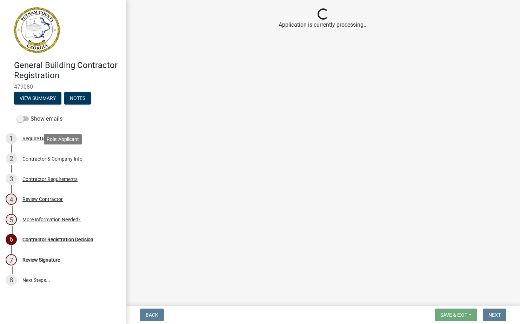
select select "GA"
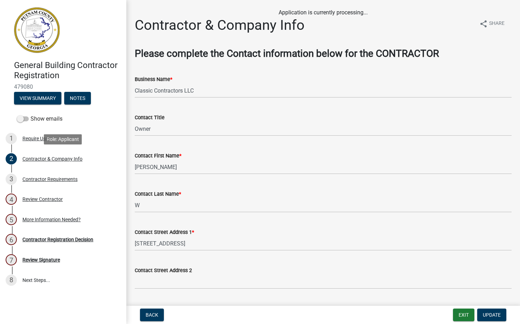
select select "GA"
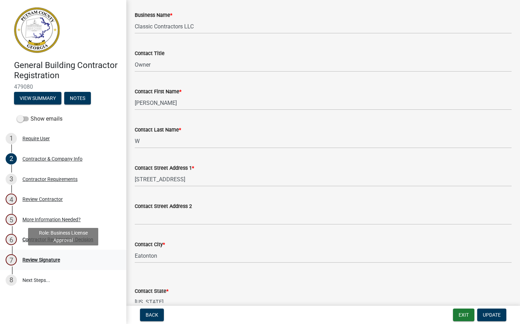
scroll to position [70, 0]
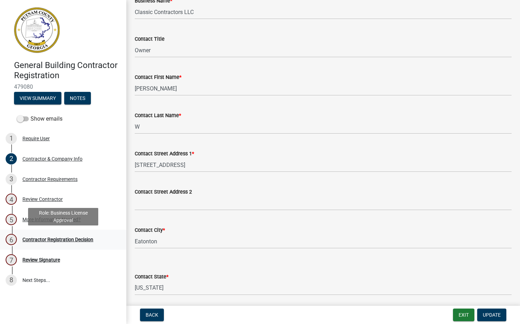
click at [73, 248] on link "6 Contractor Registration Decision" at bounding box center [63, 240] width 126 height 20
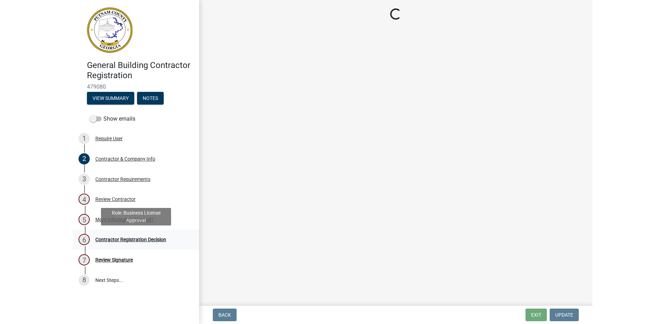
scroll to position [0, 0]
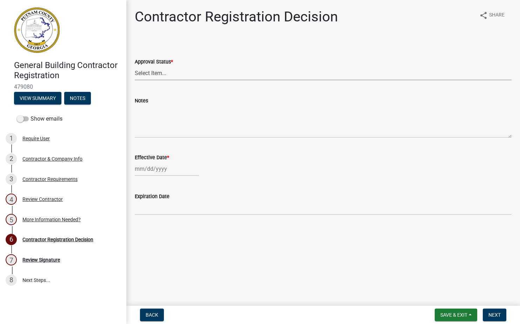
click at [169, 77] on select "Select Item... Approved Denied" at bounding box center [323, 73] width 377 height 14
click at [135, 66] on select "Select Item... Approved Denied" at bounding box center [323, 73] width 377 height 14
select select "4b86b809-39dd-4c68-9f3d-fdb3e7050482"
click at [164, 165] on div at bounding box center [167, 169] width 64 height 14
select select "9"
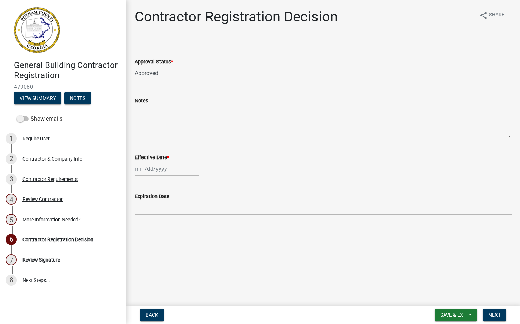
select select "2025"
click at [154, 225] on div "16" at bounding box center [152, 228] width 11 height 11
type input "[DATE]"
click at [164, 208] on input "Expiration Date" at bounding box center [323, 208] width 377 height 14
type input "[DATE]"
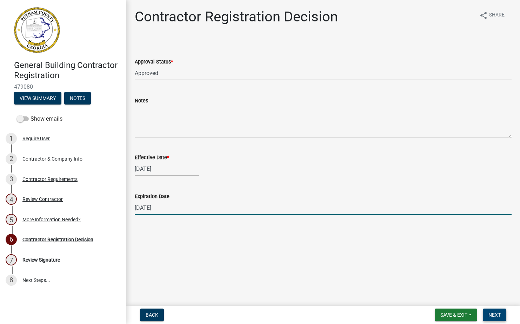
click at [501, 312] on button "Next" at bounding box center [493, 315] width 23 height 13
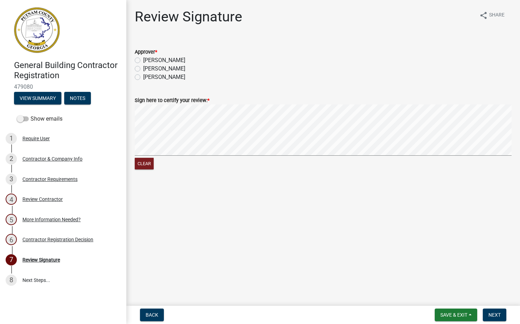
click at [143, 68] on label "Kenteria Williams" at bounding box center [164, 69] width 42 height 8
click at [143, 68] on input "Kenteria Williams" at bounding box center [145, 67] width 5 height 5
radio input "true"
click at [169, 165] on div "Clear" at bounding box center [323, 137] width 377 height 67
click at [493, 310] on button "Next" at bounding box center [493, 315] width 23 height 13
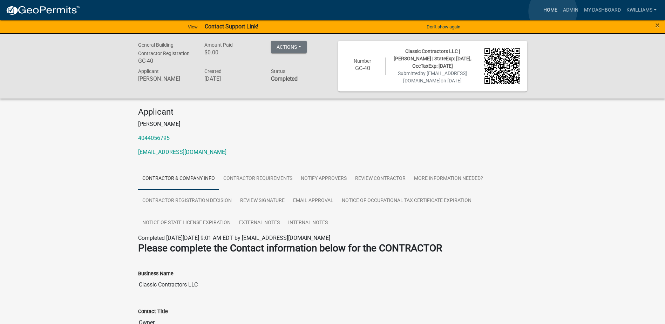
click at [519, 11] on link "Home" at bounding box center [551, 10] width 20 height 13
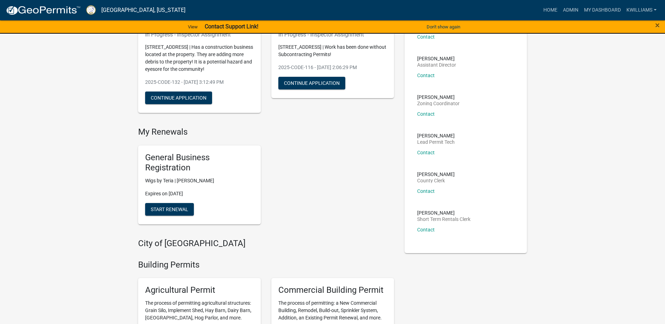
scroll to position [105, 0]
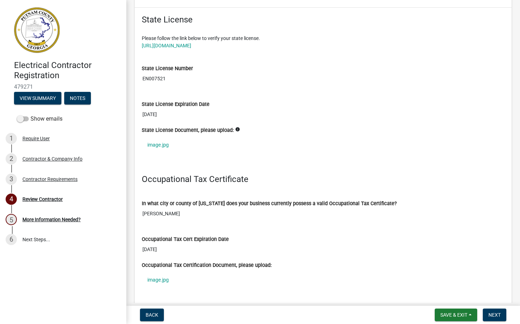
scroll to position [561, 0]
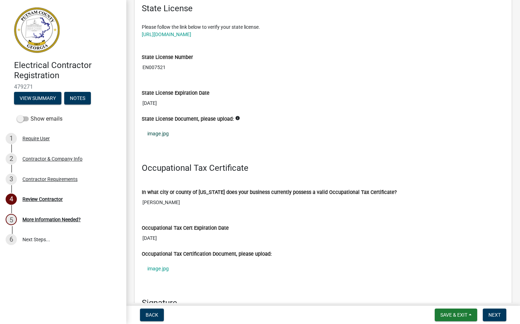
click at [159, 135] on link "image.jpg" at bounding box center [323, 134] width 363 height 16
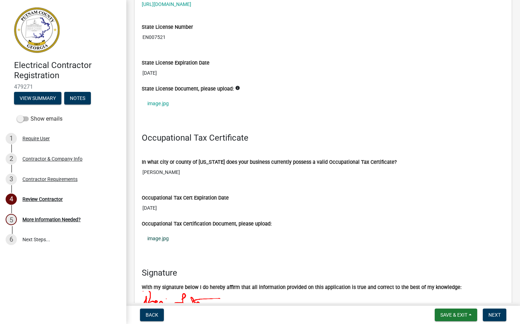
scroll to position [631, 0]
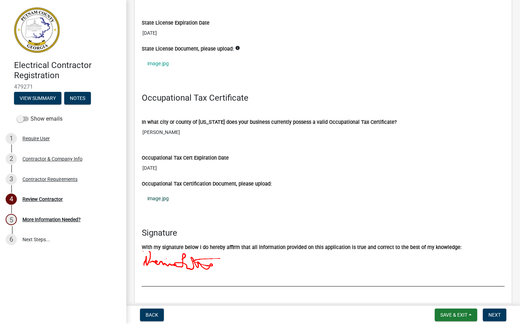
click at [156, 202] on link "image.jpg" at bounding box center [323, 198] width 363 height 16
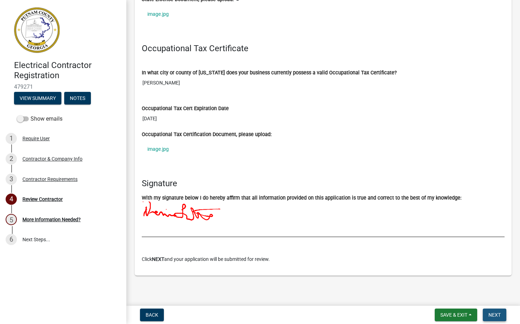
click at [490, 314] on span "Next" at bounding box center [494, 315] width 12 height 6
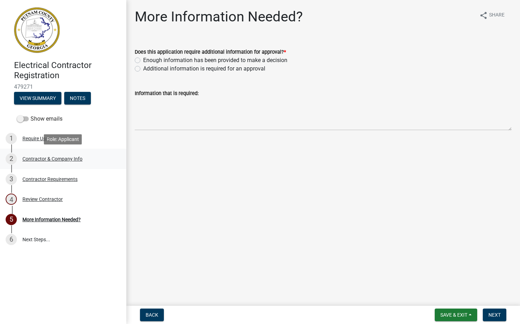
click at [23, 162] on div "2 Contractor & Company Info" at bounding box center [60, 158] width 109 height 11
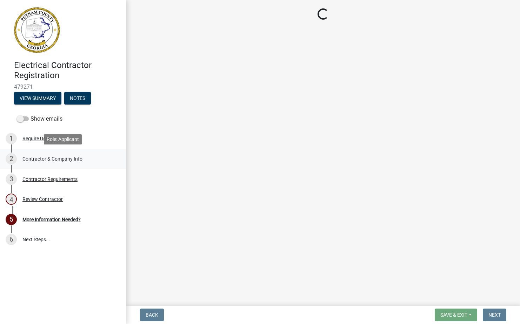
select select "[US_STATE]"
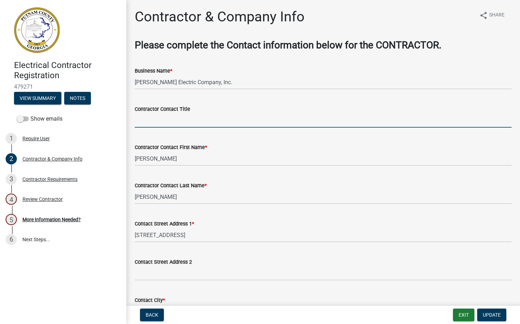
drag, startPoint x: 198, startPoint y: 120, endPoint x: 212, endPoint y: 124, distance: 14.9
click at [197, 120] on input "Contractor Contact Title" at bounding box center [323, 120] width 377 height 14
type input "Owner"
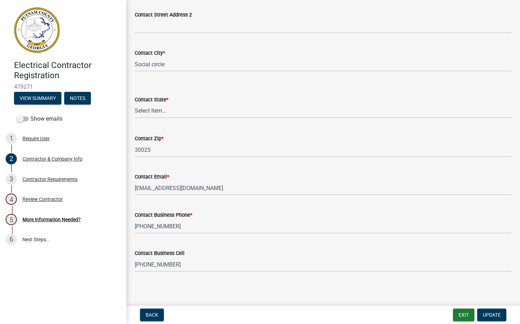
scroll to position [249, 0]
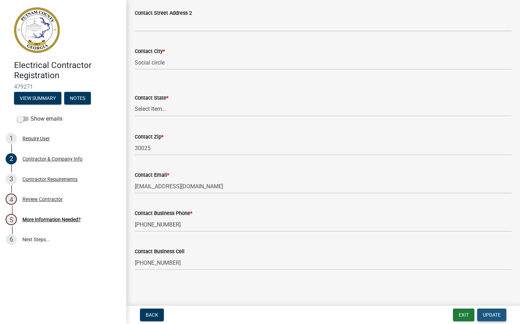
click at [487, 314] on span "Update" at bounding box center [491, 315] width 18 height 6
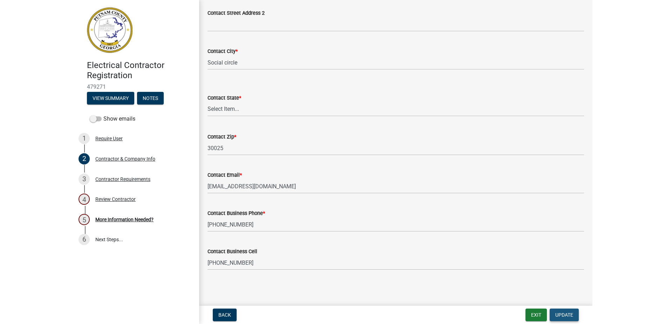
scroll to position [0, 0]
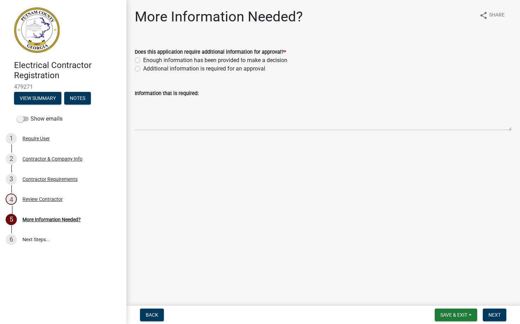
click at [143, 58] on label "Enough information has been provided to make a decision" at bounding box center [215, 60] width 144 height 8
click at [143, 58] on input "Enough information has been provided to make a decision" at bounding box center [145, 58] width 5 height 5
radio input "true"
click at [496, 313] on span "Next" at bounding box center [494, 315] width 12 height 6
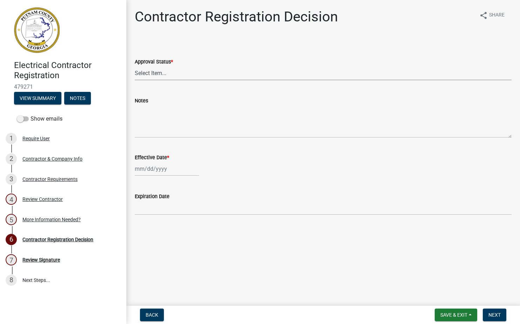
click at [174, 73] on select "Select Item... Approved Denied" at bounding box center [323, 73] width 377 height 14
click at [135, 66] on select "Select Item... Approved Denied" at bounding box center [323, 73] width 377 height 14
select select "4b86b809-39dd-4c68-9f3d-fdb3e7050482"
select select "9"
select select "2025"
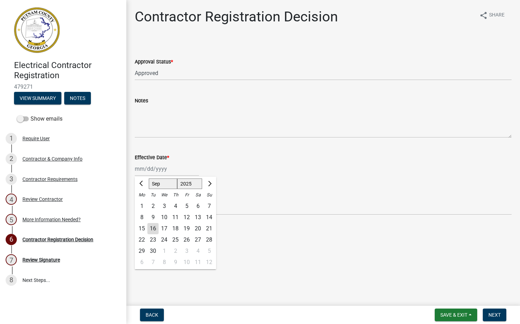
click at [155, 171] on div "[PERSON_NAME] Feb Mar Apr [PERSON_NAME][DATE] Oct Nov [DATE] 1526 1527 1528 152…" at bounding box center [167, 169] width 64 height 14
click at [152, 229] on div "16" at bounding box center [152, 228] width 11 height 11
type input "[DATE]"
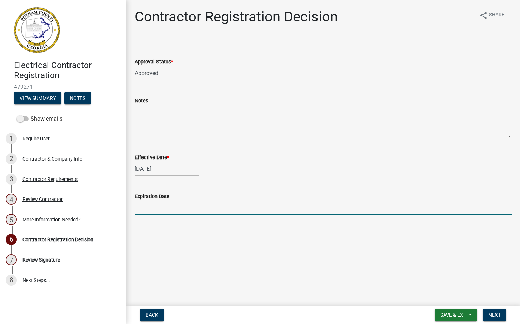
click at [161, 209] on input "Expiration Date" at bounding box center [323, 208] width 377 height 14
type input "[DATE]"
click at [498, 317] on span "Next" at bounding box center [494, 315] width 12 height 6
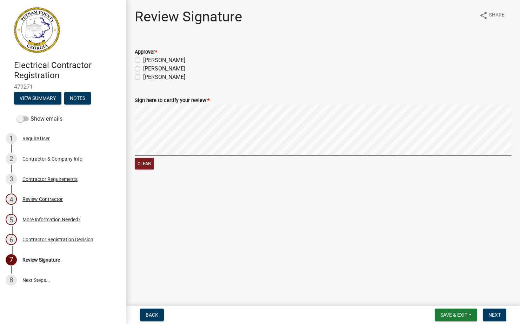
click at [143, 67] on label "[PERSON_NAME]" at bounding box center [164, 69] width 42 height 8
click at [143, 67] on input "[PERSON_NAME]" at bounding box center [145, 67] width 5 height 5
radio input "true"
click at [263, 92] on form "Sign here to certify your review: * Clear" at bounding box center [323, 129] width 377 height 83
click at [508, 315] on form "Save & Exit Save Save & Exit Next" at bounding box center [470, 315] width 77 height 13
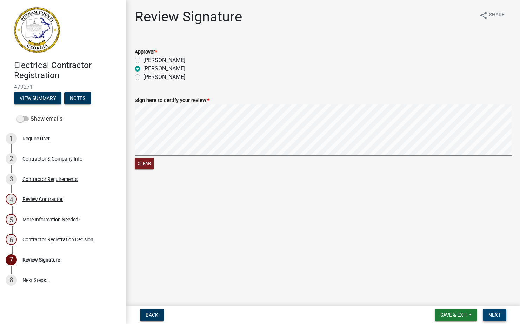
click at [499, 314] on span "Next" at bounding box center [494, 315] width 12 height 6
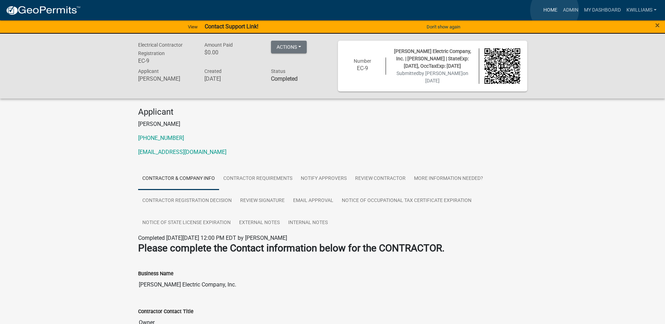
click at [519, 10] on link "Home" at bounding box center [551, 10] width 20 height 13
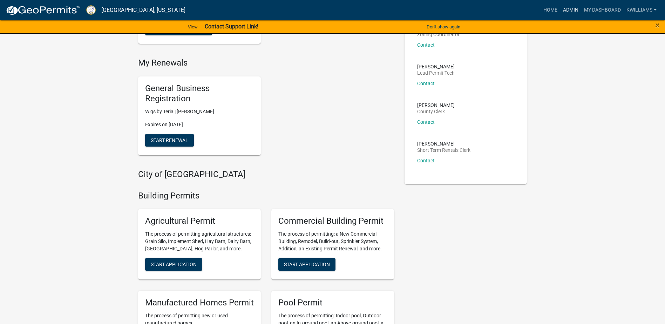
scroll to position [105, 0]
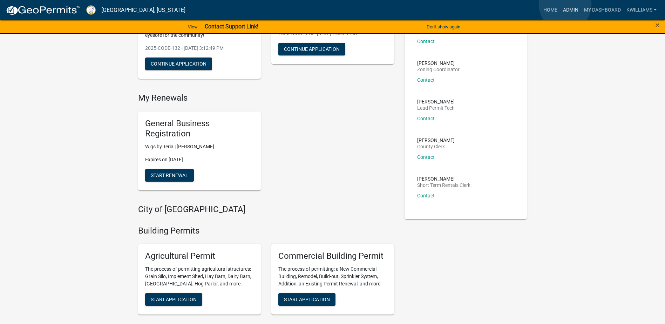
click at [519, 5] on link "Admin" at bounding box center [570, 10] width 21 height 13
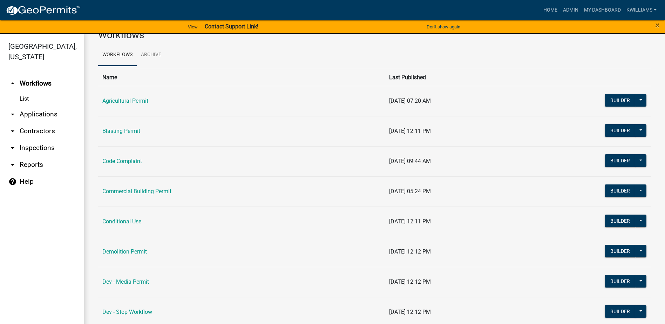
scroll to position [35, 0]
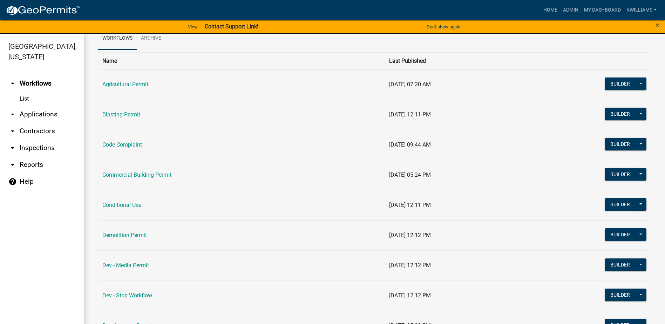
click at [29, 115] on link "arrow_drop_down Applications" at bounding box center [42, 114] width 84 height 17
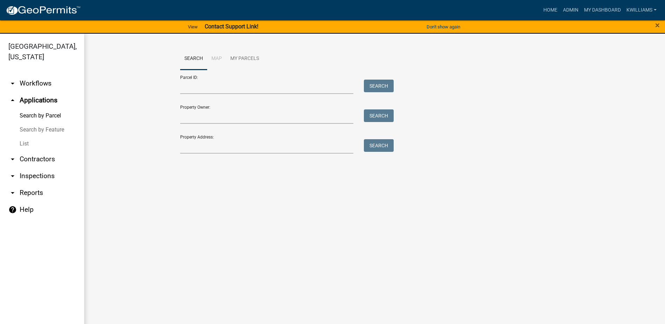
click at [29, 148] on link "List" at bounding box center [42, 144] width 84 height 14
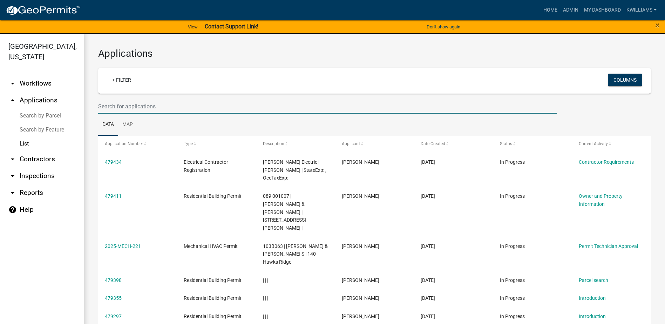
click at [136, 101] on input "text" at bounding box center [327, 106] width 459 height 14
type input "l"
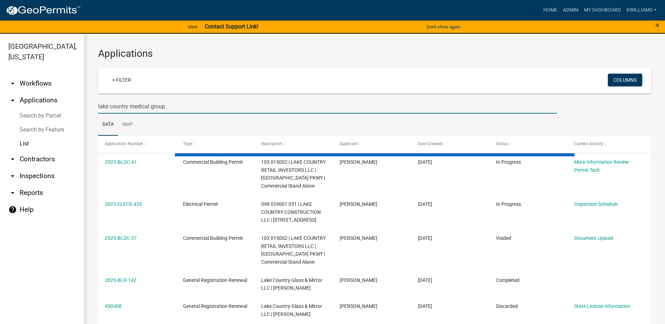
type input "lake country medical group"
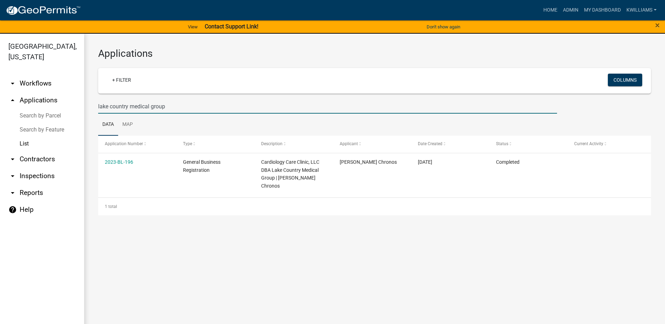
drag, startPoint x: 184, startPoint y: 109, endPoint x: 33, endPoint y: 133, distance: 153.4
click at [33, 133] on div "[GEOGRAPHIC_DATA], [US_STATE] arrow_drop_down Workflows List arrow_drop_up Appl…" at bounding box center [332, 183] width 665 height 299
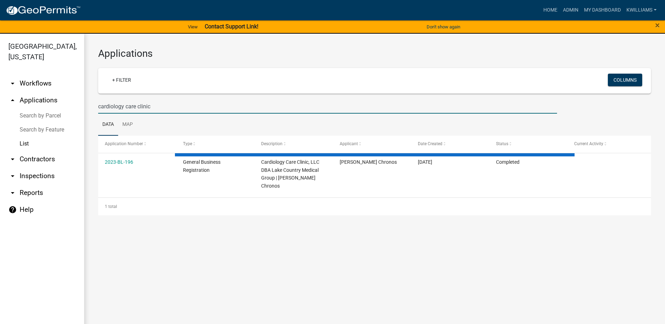
type input "cardiology care clinic"
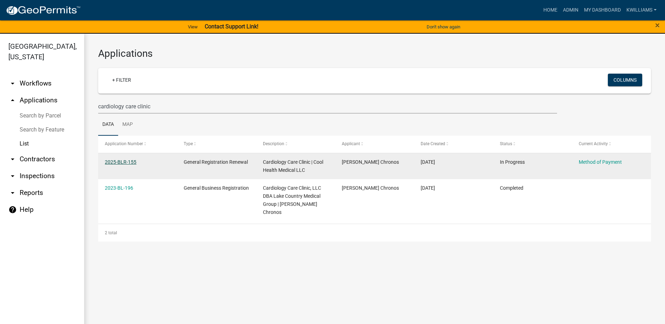
click at [122, 163] on link "2025-BLR-155" at bounding box center [121, 162] width 32 height 6
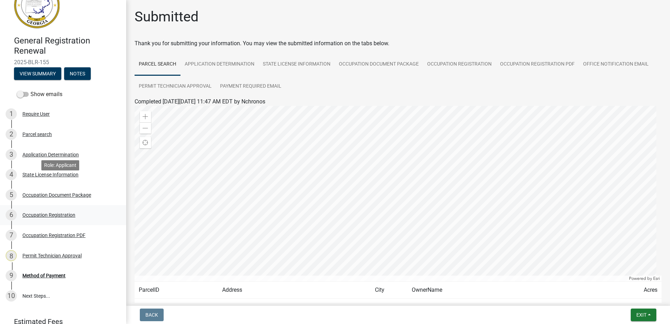
scroll to position [56, 0]
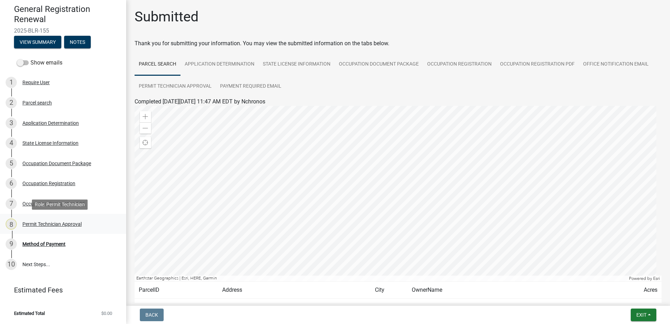
click at [60, 221] on div "8 Permit Technician Approval" at bounding box center [60, 223] width 109 height 11
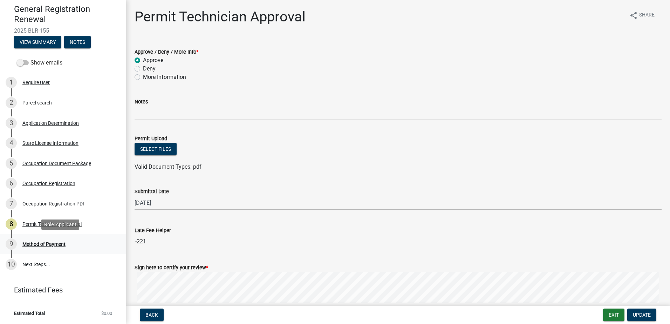
click at [49, 247] on div "9 Method of Payment" at bounding box center [60, 243] width 109 height 11
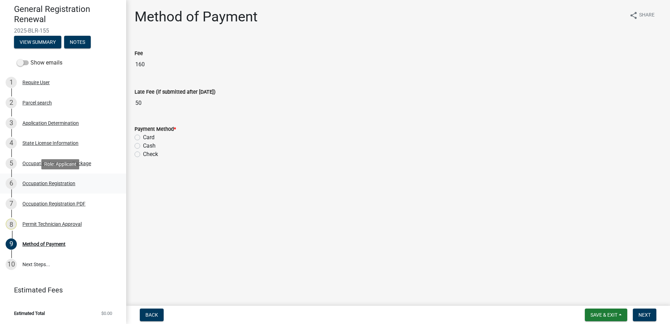
click at [46, 182] on div "Occupation Registration" at bounding box center [48, 183] width 53 height 5
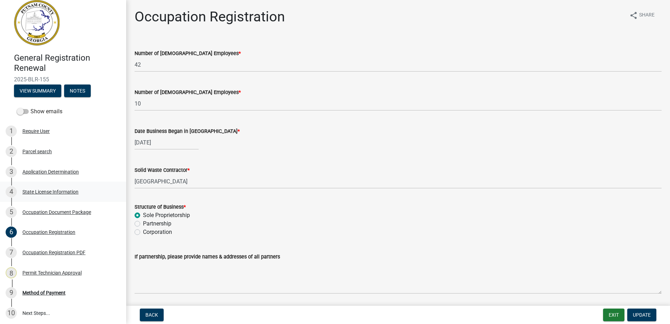
scroll to position [0, 0]
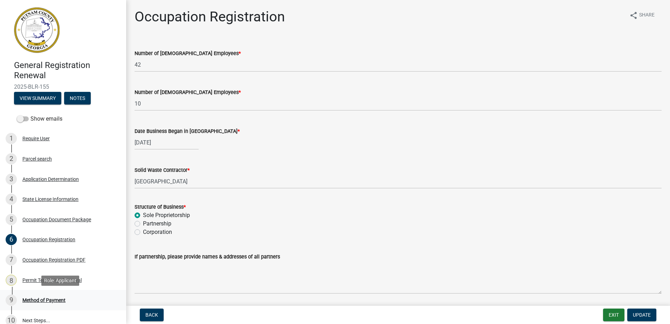
click at [42, 304] on div "9 Method of Payment" at bounding box center [60, 300] width 109 height 11
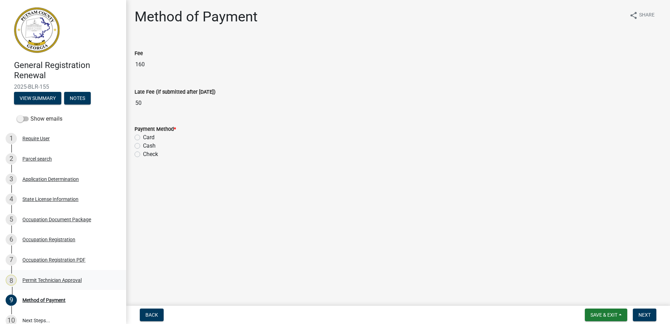
click at [46, 278] on div "Permit Technician Approval" at bounding box center [51, 280] width 59 height 5
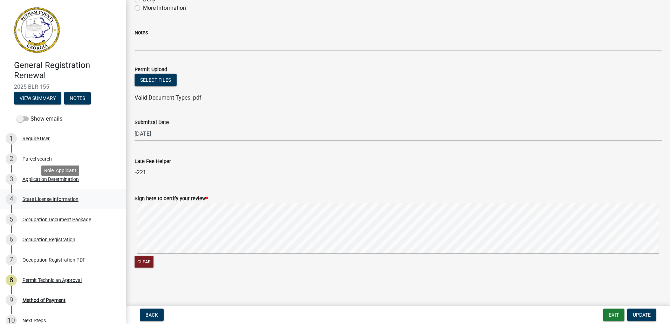
scroll to position [35, 0]
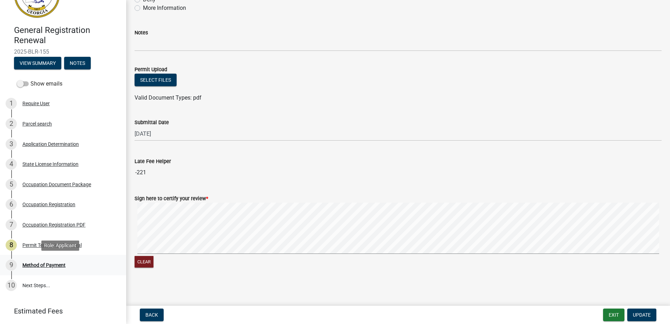
click at [29, 261] on div "9 Method of Payment" at bounding box center [60, 264] width 109 height 11
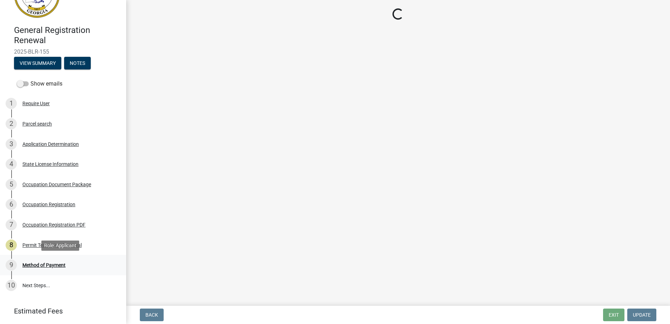
scroll to position [0, 0]
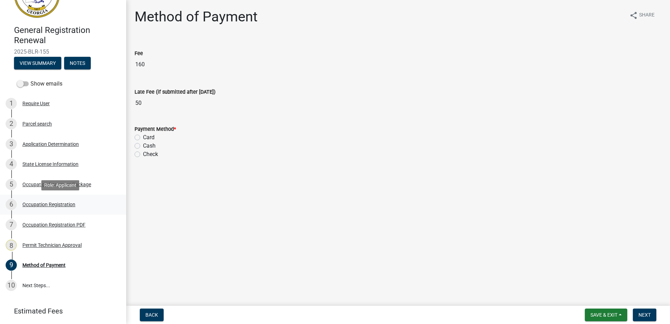
click at [31, 202] on div "Occupation Registration" at bounding box center [48, 204] width 53 height 5
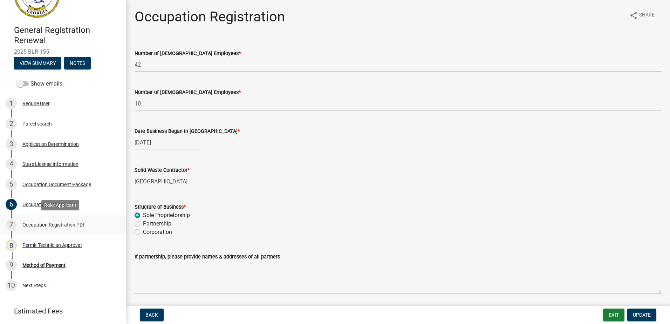
click at [42, 222] on div "Occupation Registration PDF" at bounding box center [53, 224] width 63 height 5
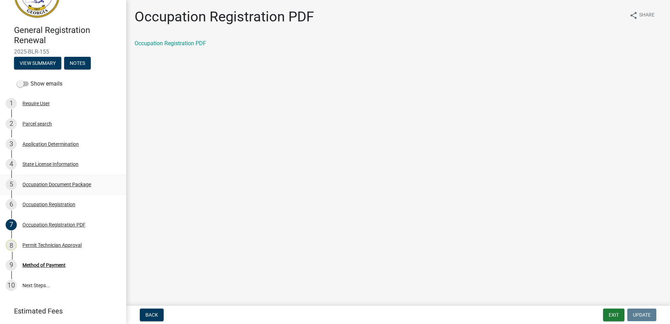
click at [54, 185] on div "Occupation Document Package" at bounding box center [56, 184] width 69 height 5
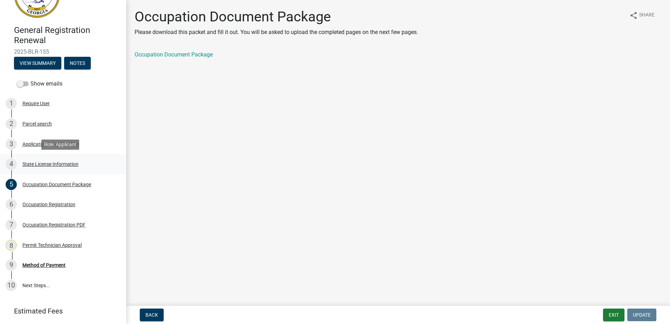
click at [37, 162] on div "State License Information" at bounding box center [50, 164] width 56 height 5
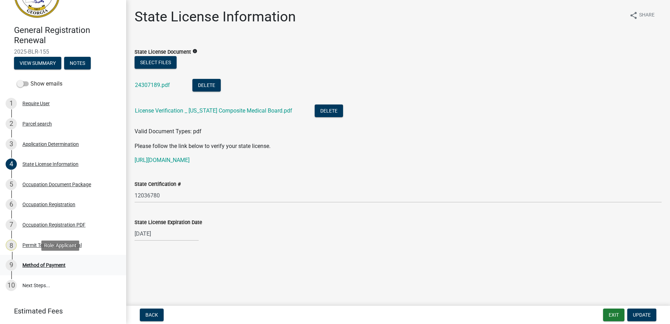
click at [45, 267] on div "Method of Payment" at bounding box center [43, 265] width 43 height 5
